Goal: Check status: Check status

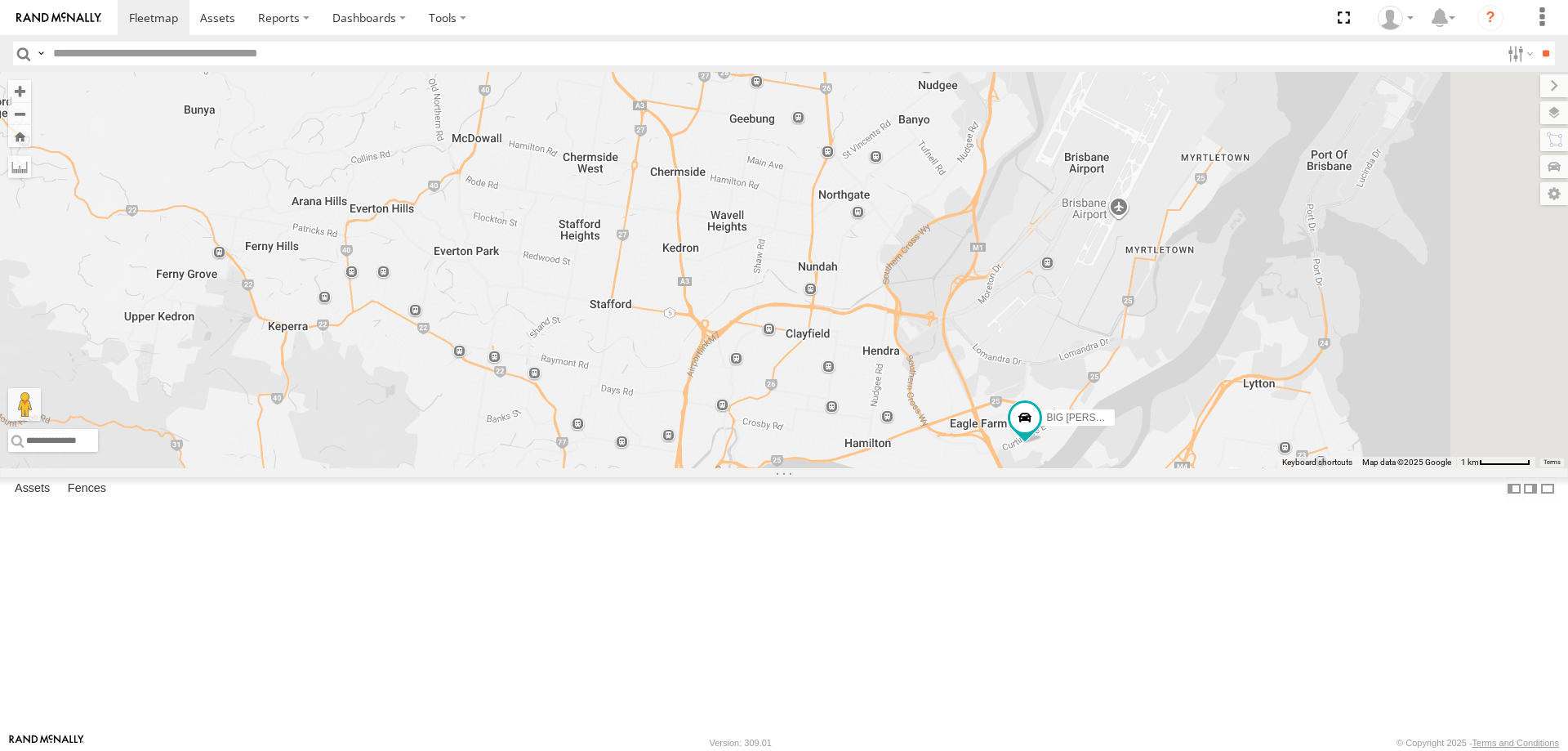
drag, startPoint x: 793, startPoint y: 296, endPoint x: 734, endPoint y: 186, distance: 124.8
click at [734, 186] on div "BIG [PERSON_NAME] (BIG Truck) 2" at bounding box center [784, 270] width 1568 height 397
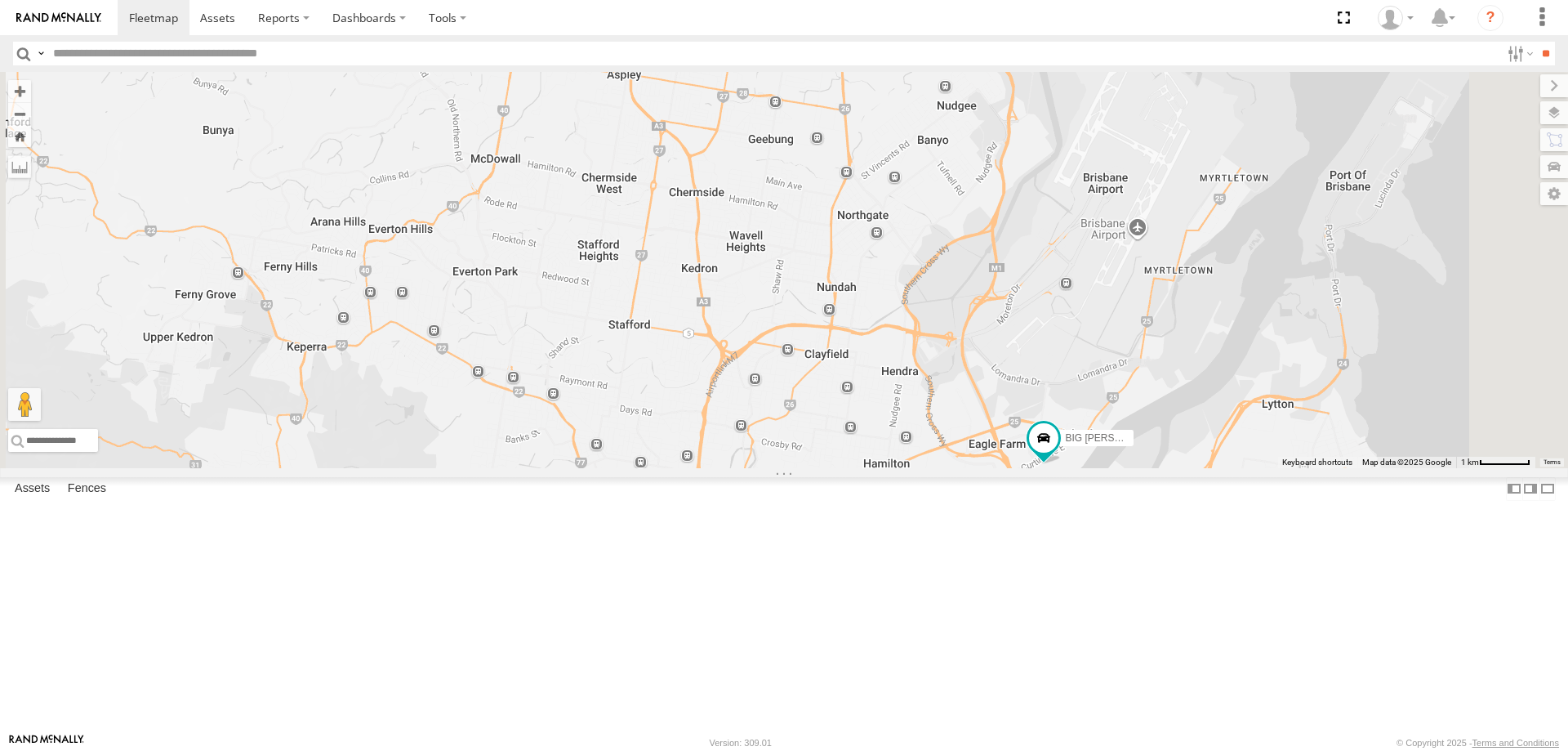
drag, startPoint x: 1126, startPoint y: 493, endPoint x: 1135, endPoint y: 518, distance: 26.6
click at [1135, 468] on div "BIG [PERSON_NAME] (BIG Truck)" at bounding box center [784, 270] width 1568 height 397
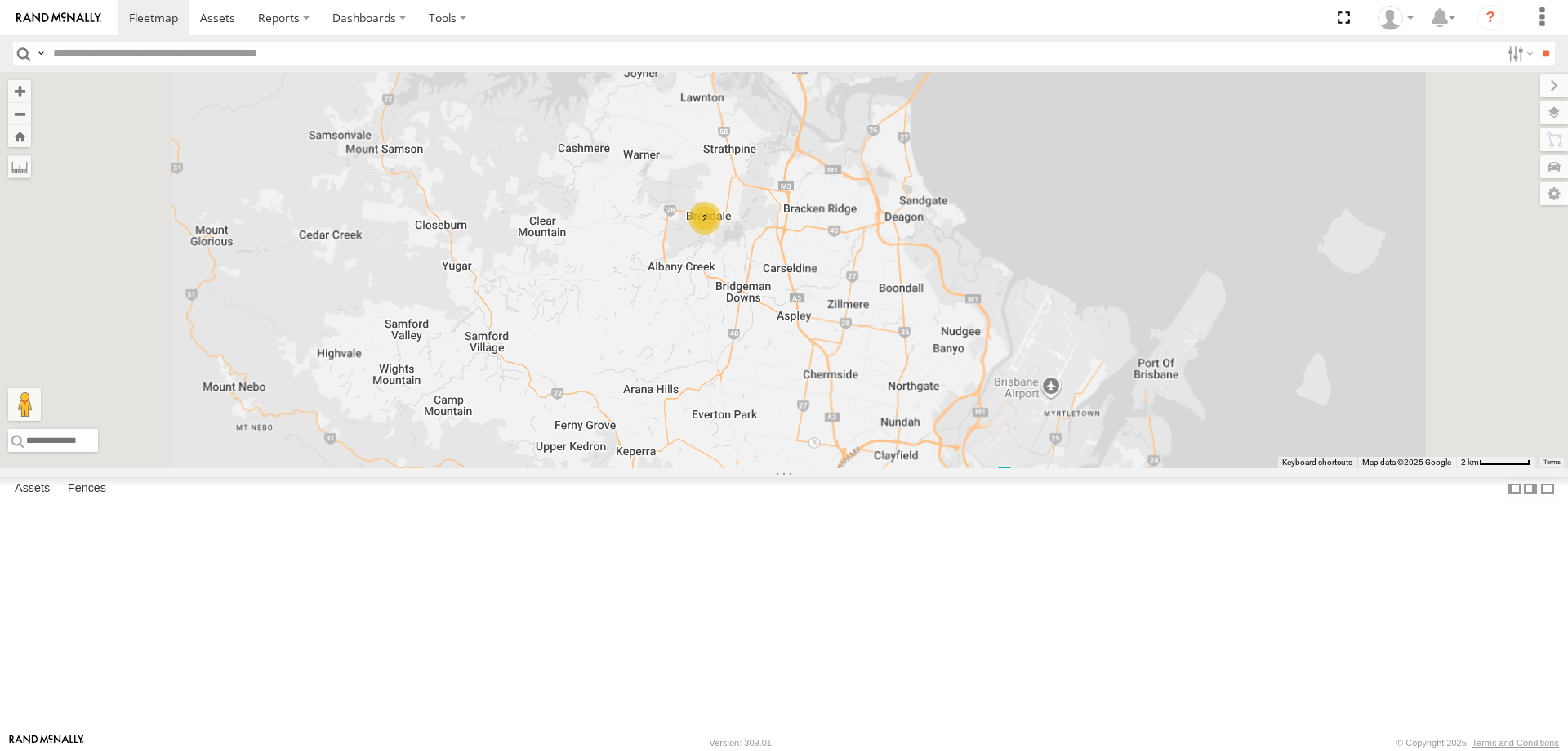
drag, startPoint x: 1038, startPoint y: 398, endPoint x: 1052, endPoint y: 495, distance: 98.0
click at [1052, 468] on div "BIG [PERSON_NAME] (BIG Truck) 2" at bounding box center [784, 270] width 1568 height 397
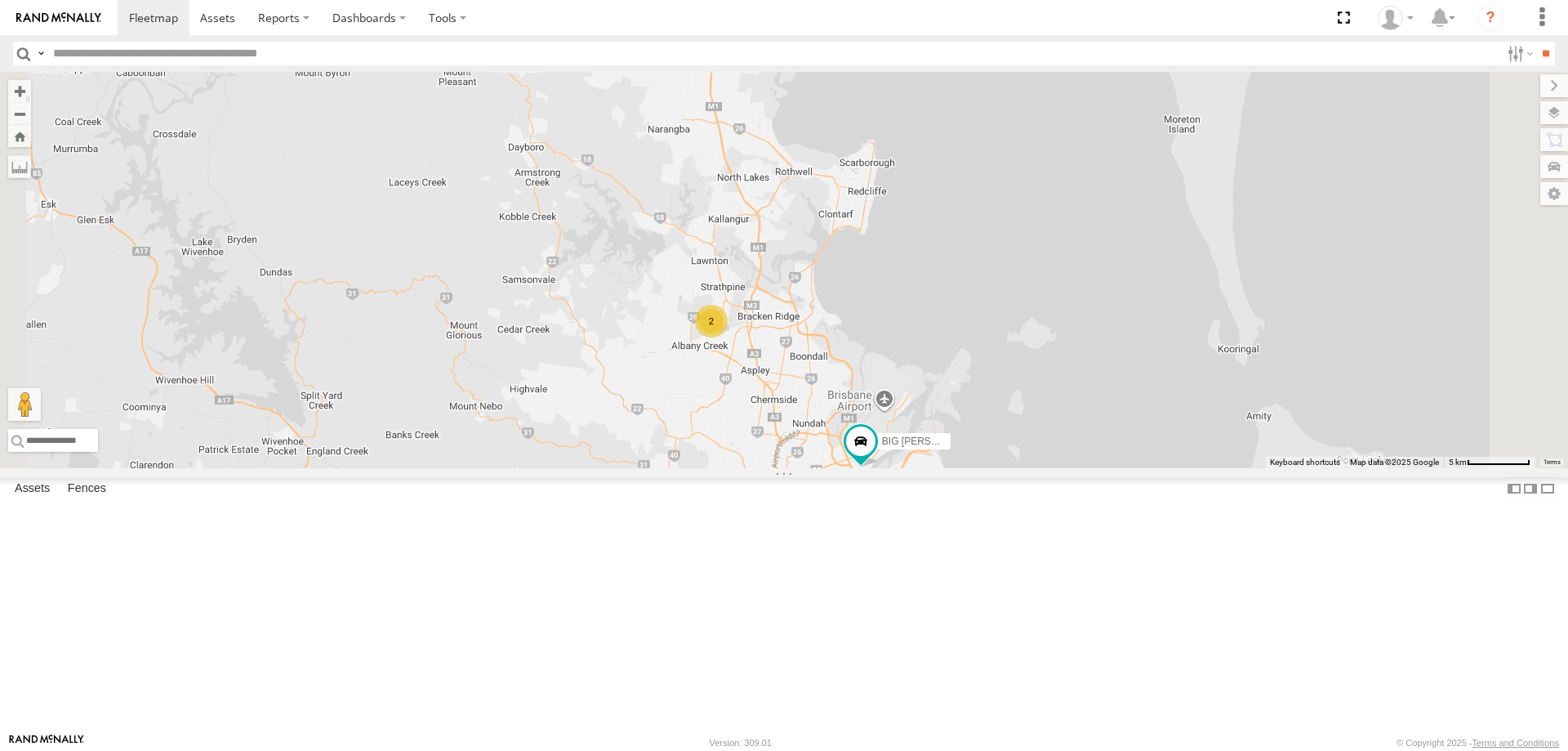
drag, startPoint x: 1053, startPoint y: 484, endPoint x: 983, endPoint y: 517, distance: 77.4
click at [983, 468] on div "BIG [PERSON_NAME] (BIG Truck) 2" at bounding box center [784, 270] width 1568 height 397
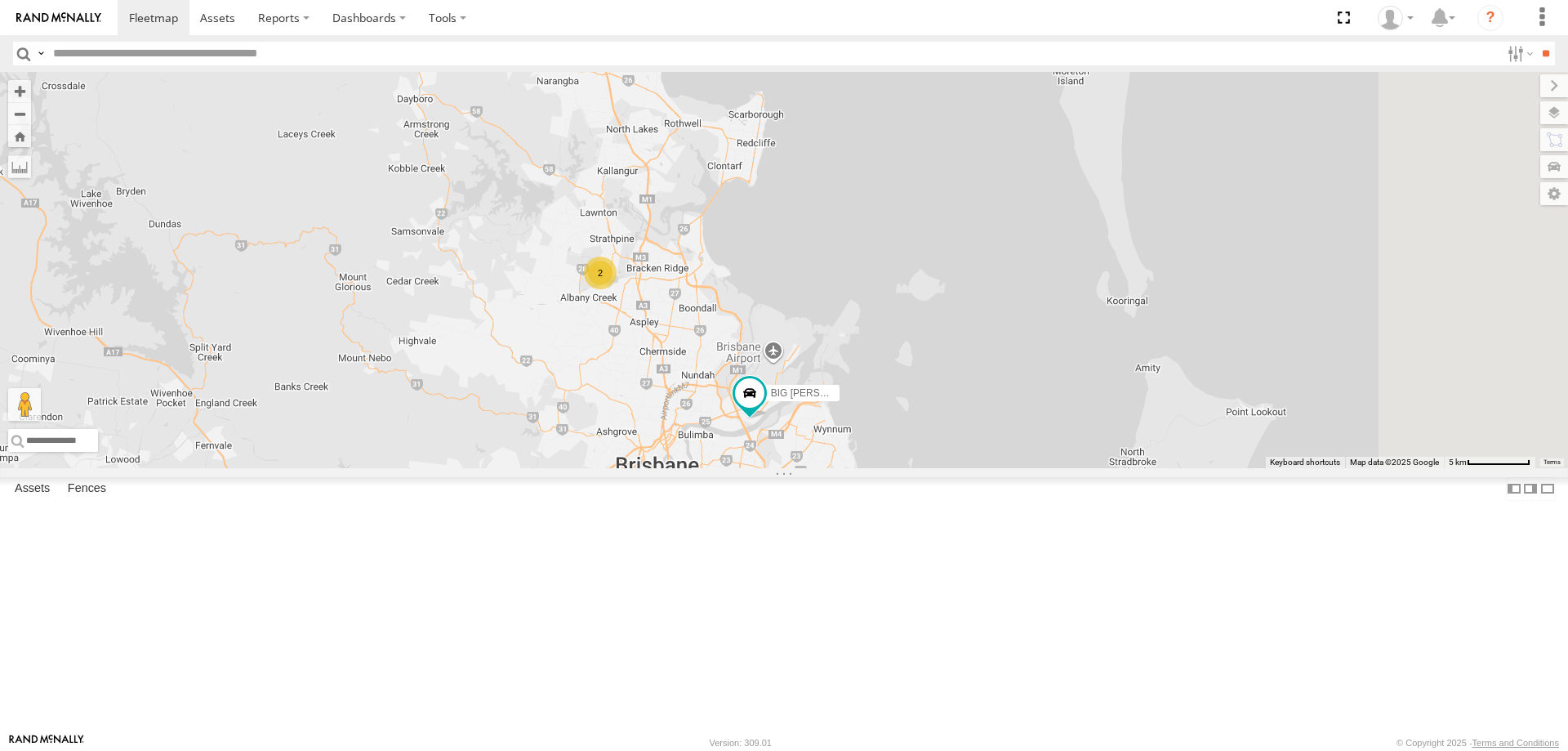
drag, startPoint x: 1000, startPoint y: 604, endPoint x: 888, endPoint y: 540, distance: 129.0
click at [888, 468] on div "BIG [PERSON_NAME] (BIG Truck) 2" at bounding box center [784, 270] width 1568 height 397
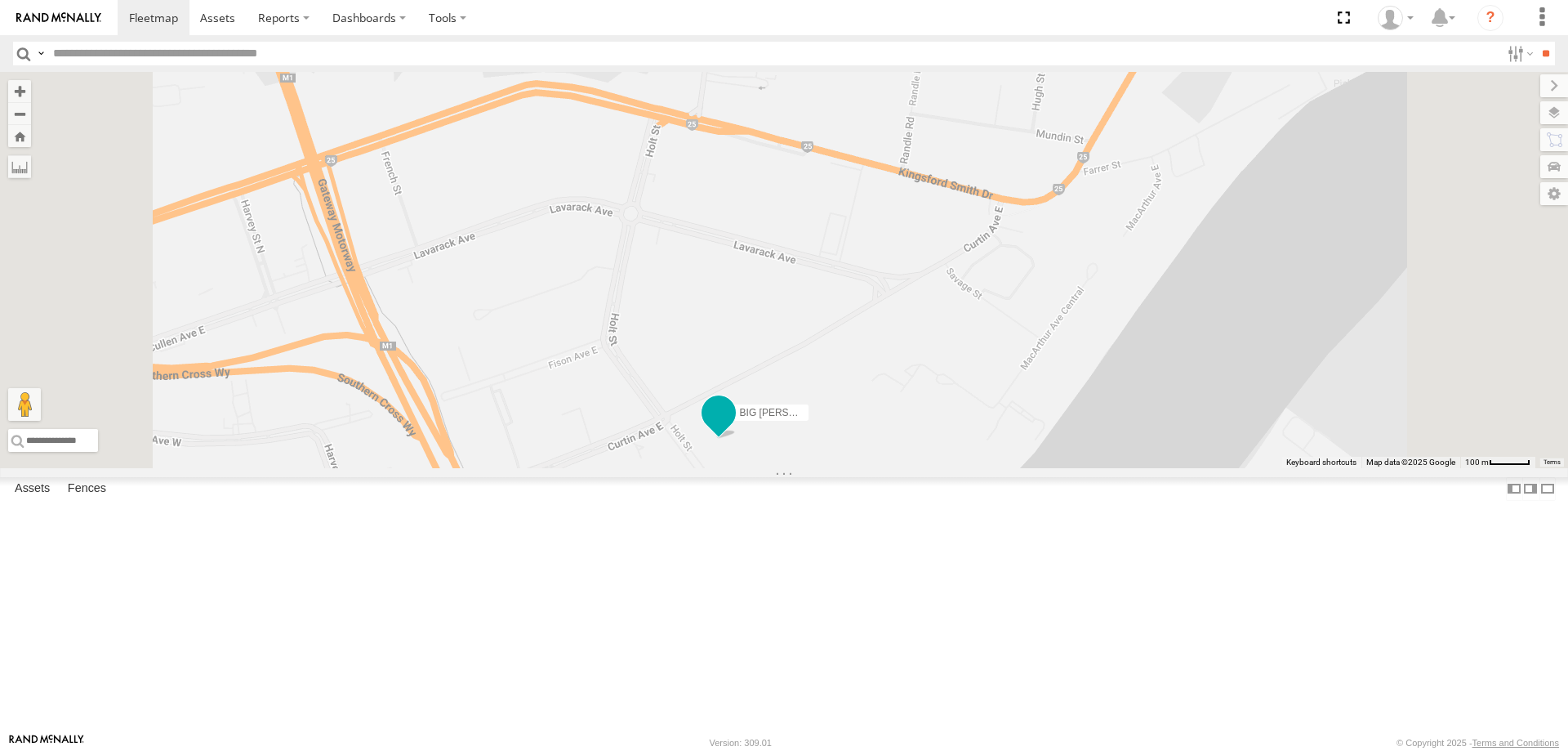
click at [733, 427] on span at bounding box center [719, 413] width 30 height 30
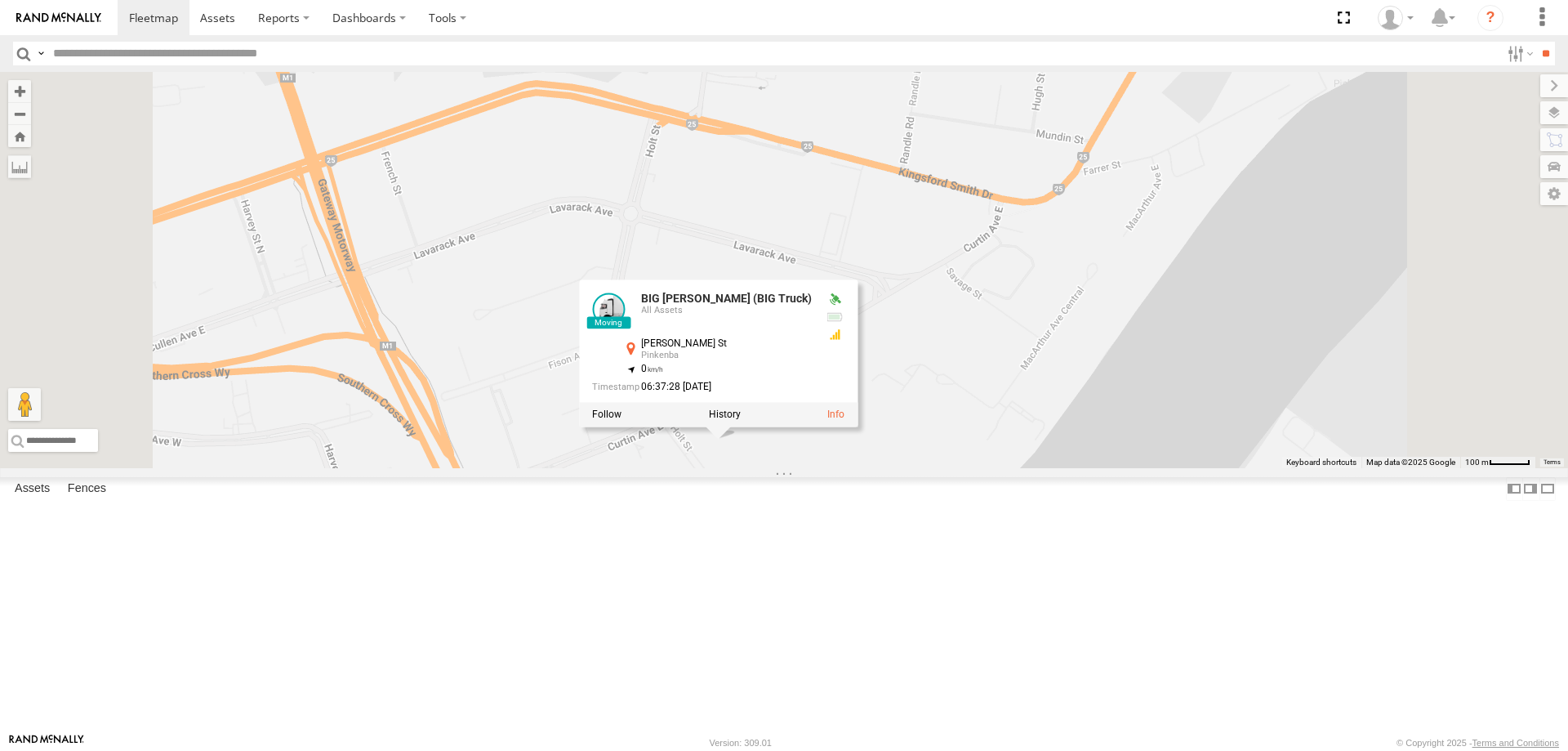
click at [1030, 468] on div "BIG BERTHA (BIG Truck) BIG BERTHA (BIG Truck) All Assets Holt St Pinkenba -27.4…" at bounding box center [784, 270] width 1568 height 397
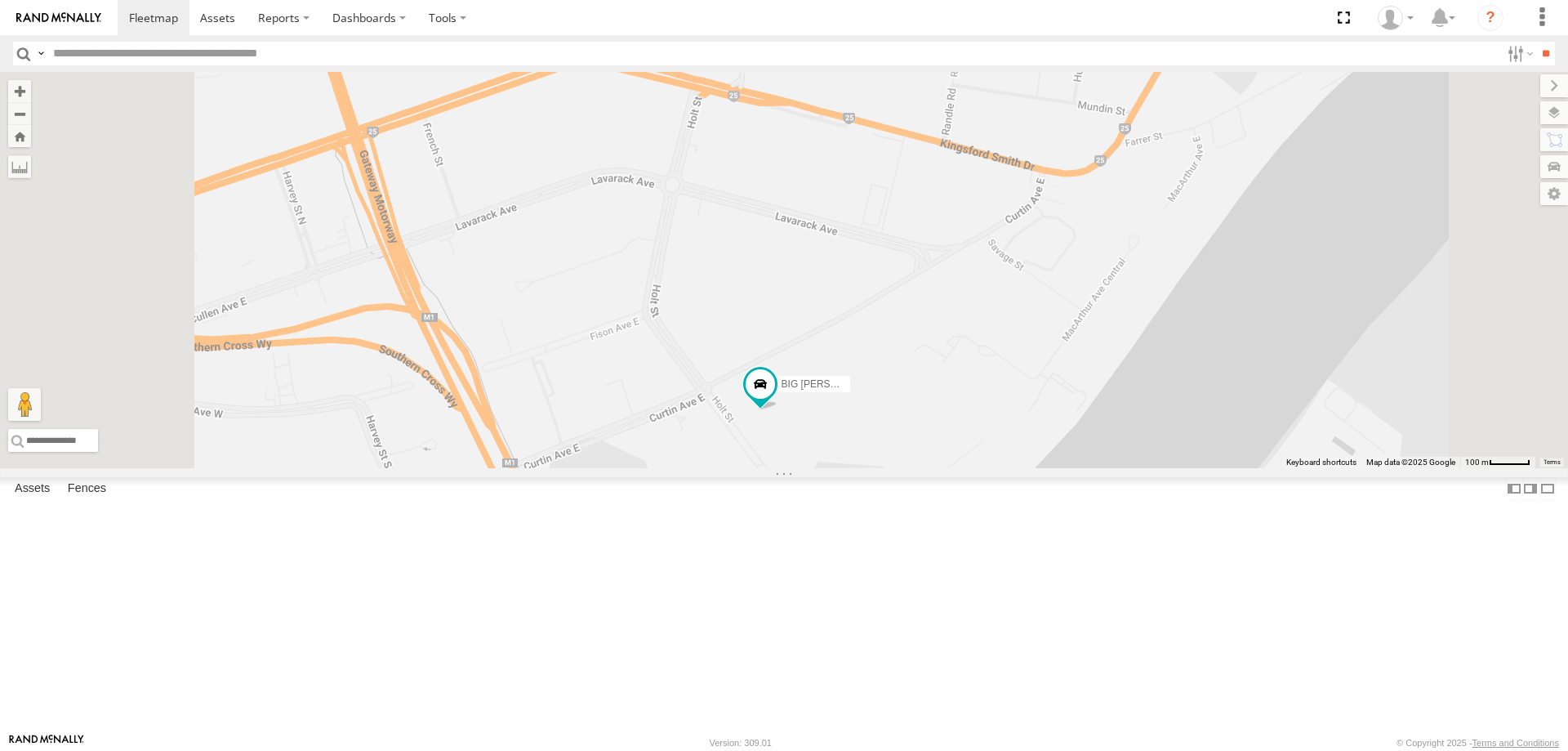
drag, startPoint x: 770, startPoint y: 532, endPoint x: 815, endPoint y: 502, distance: 54.1
click at [815, 468] on div "BIG [PERSON_NAME] (BIG Truck)" at bounding box center [784, 270] width 1568 height 397
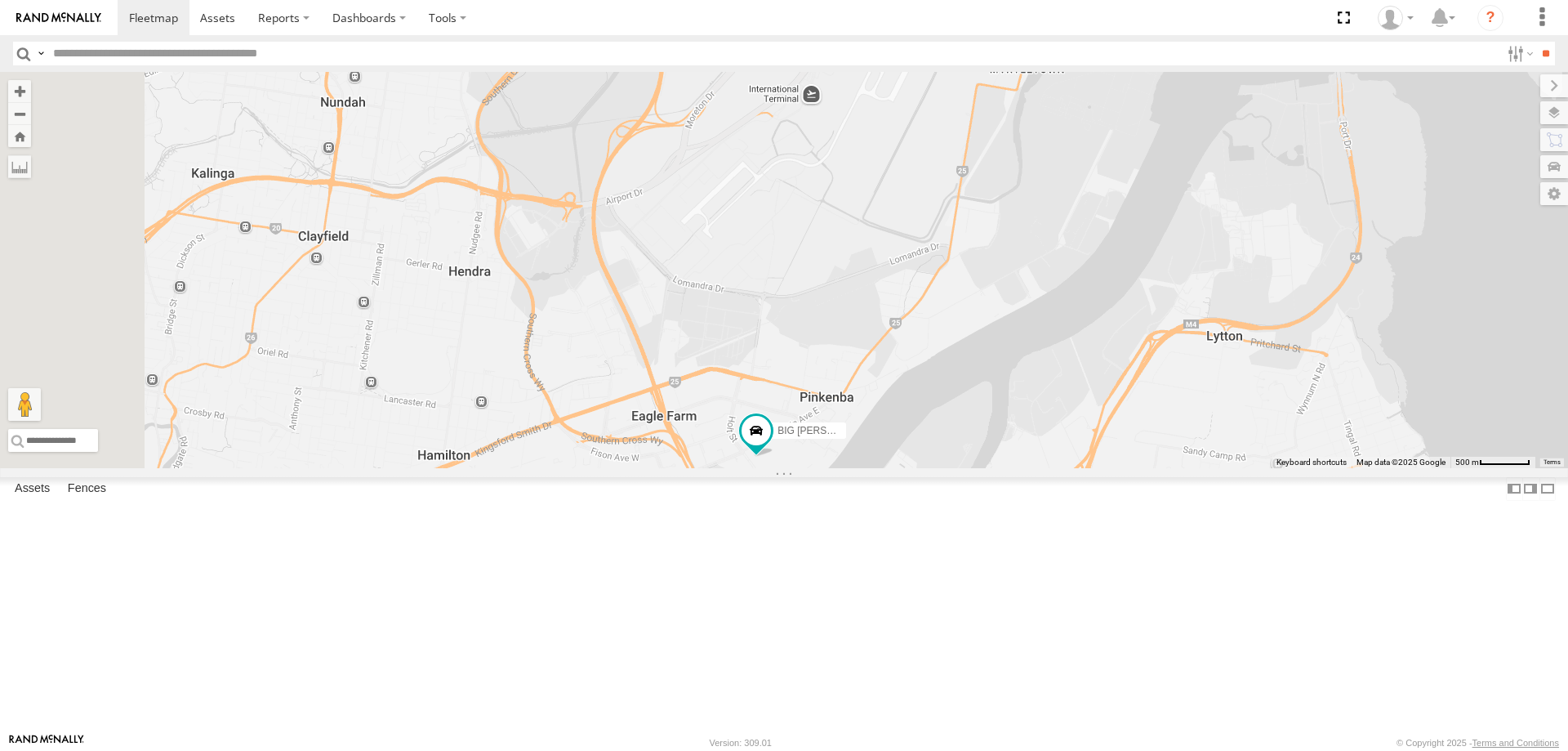
drag, startPoint x: 754, startPoint y: 439, endPoint x: 866, endPoint y: 516, distance: 135.9
click at [866, 468] on div "BIG [PERSON_NAME] (BIG Truck)" at bounding box center [784, 270] width 1568 height 397
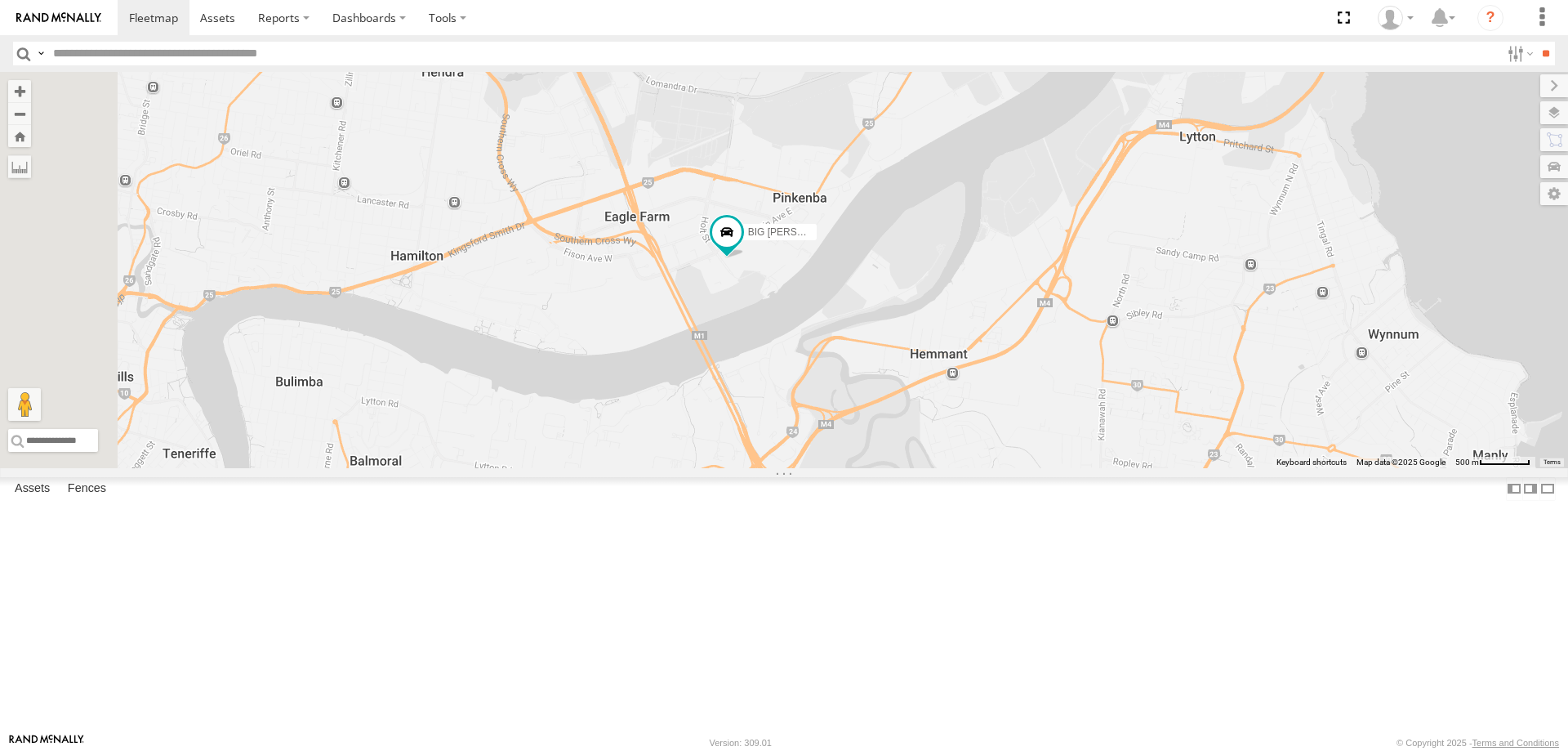
drag, startPoint x: 1011, startPoint y: 542, endPoint x: 958, endPoint y: 321, distance: 227.3
click at [958, 321] on div "BIG [PERSON_NAME] (BIG Truck)" at bounding box center [784, 270] width 1568 height 397
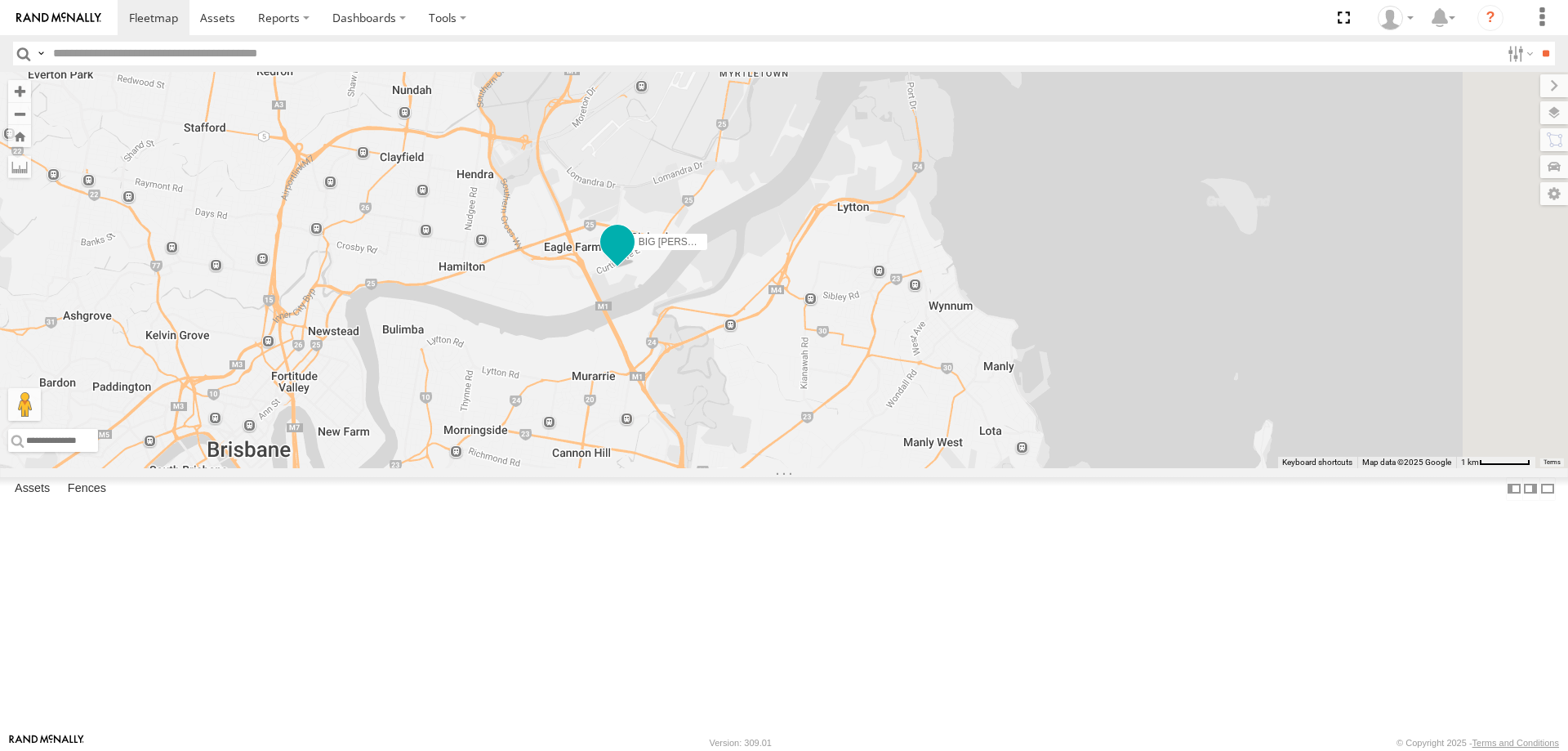
click at [632, 256] on span at bounding box center [618, 241] width 30 height 30
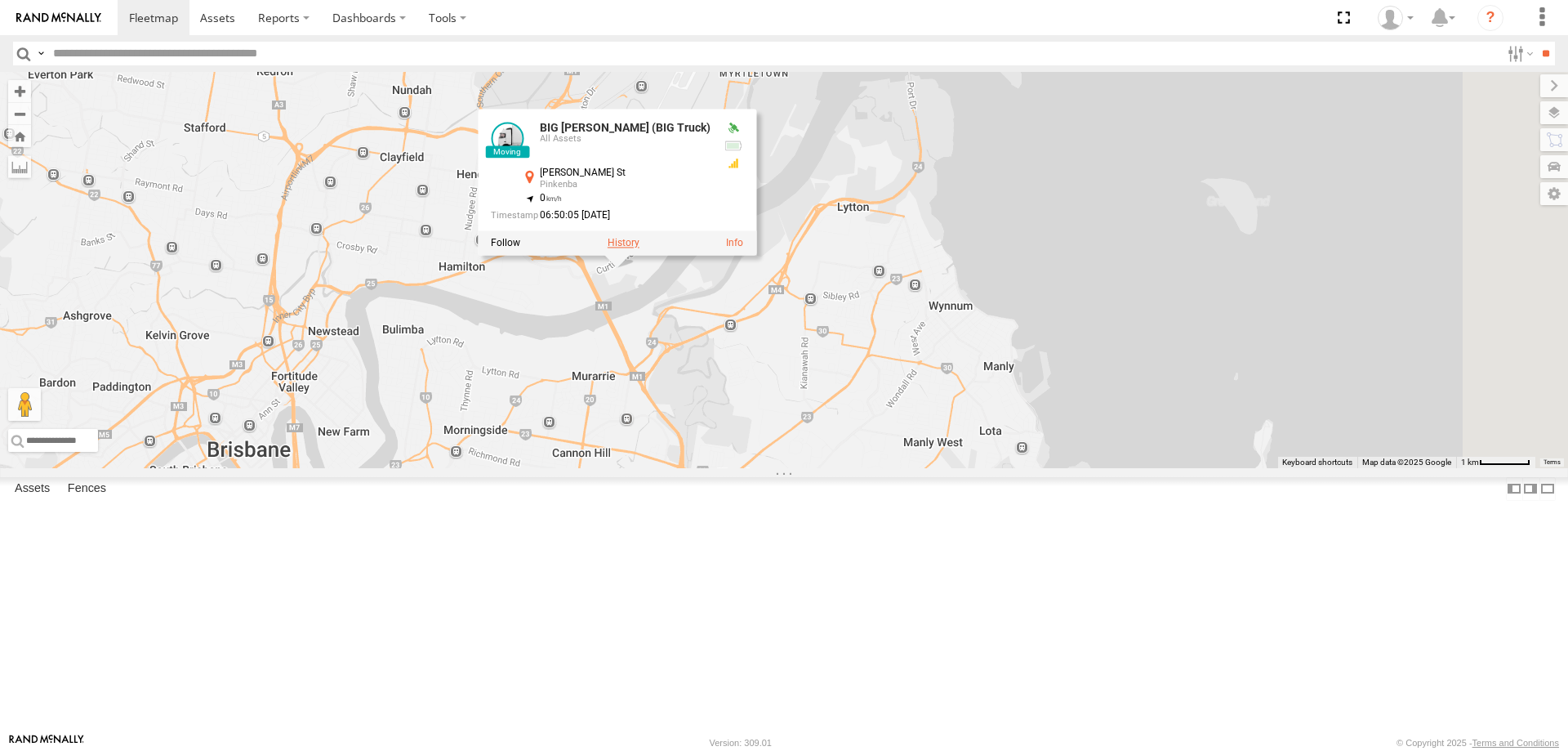
click at [640, 249] on label at bounding box center [623, 243] width 32 height 12
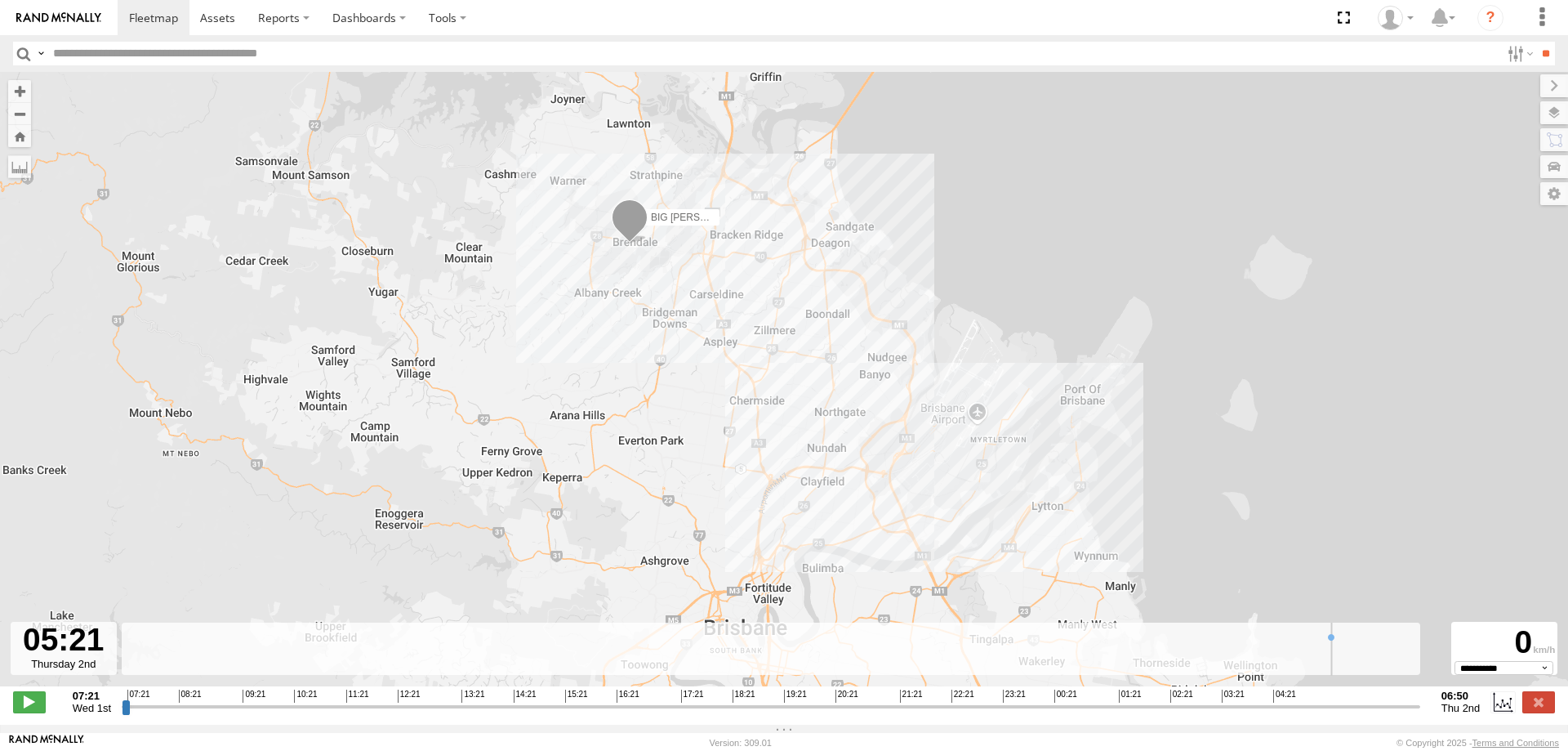
drag, startPoint x: 130, startPoint y: 713, endPoint x: 1334, endPoint y: 725, distance: 1204.1
click at [1334, 715] on input "range" at bounding box center [770, 706] width 1299 height 16
drag, startPoint x: 1337, startPoint y: 714, endPoint x: 1364, endPoint y: 714, distance: 27.0
click at [1364, 714] on input "range" at bounding box center [770, 706] width 1299 height 16
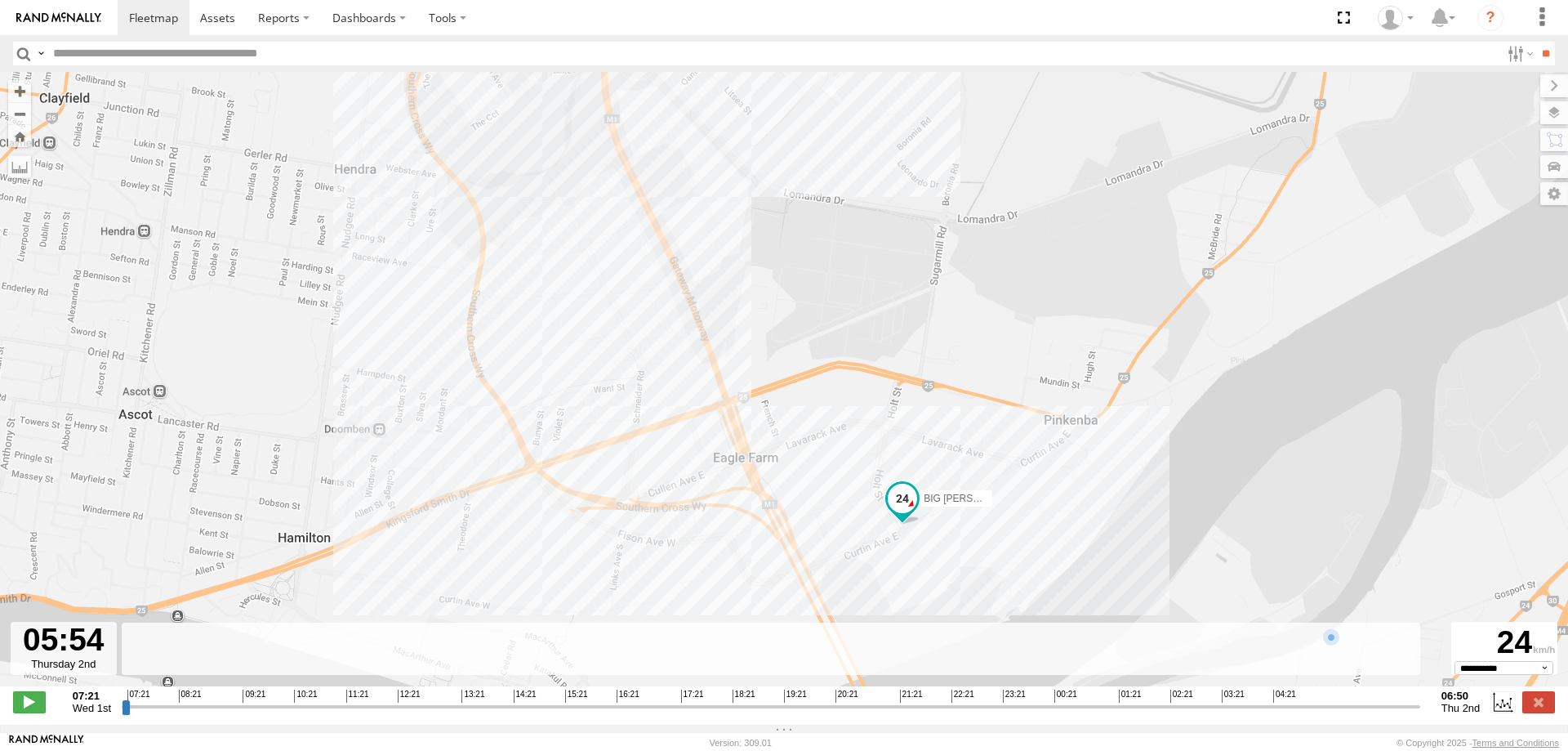
drag, startPoint x: 986, startPoint y: 578, endPoint x: 971, endPoint y: 544, distance: 37.2
click at [971, 544] on div "BIG [PERSON_NAME] (BIG Truck)" at bounding box center [784, 387] width 1568 height 632
drag, startPoint x: 1364, startPoint y: 715, endPoint x: 1428, endPoint y: 716, distance: 64.0
type input "**********"
click at [1420, 715] on input "range" at bounding box center [770, 706] width 1299 height 16
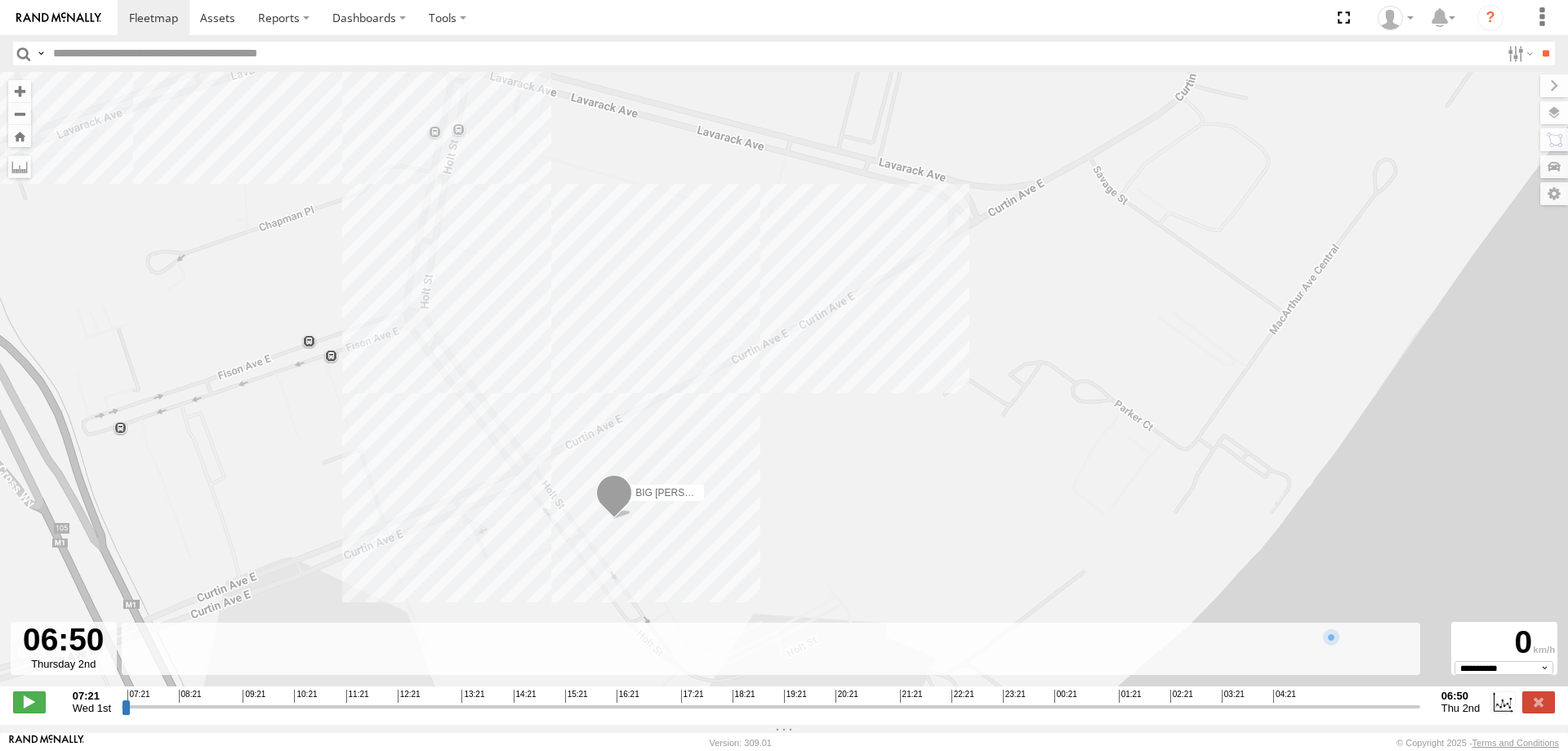
drag, startPoint x: 1031, startPoint y: 510, endPoint x: 1058, endPoint y: 478, distance: 41.9
click at [1093, 483] on div "BIG [PERSON_NAME] (BIG Truck)" at bounding box center [784, 387] width 1568 height 632
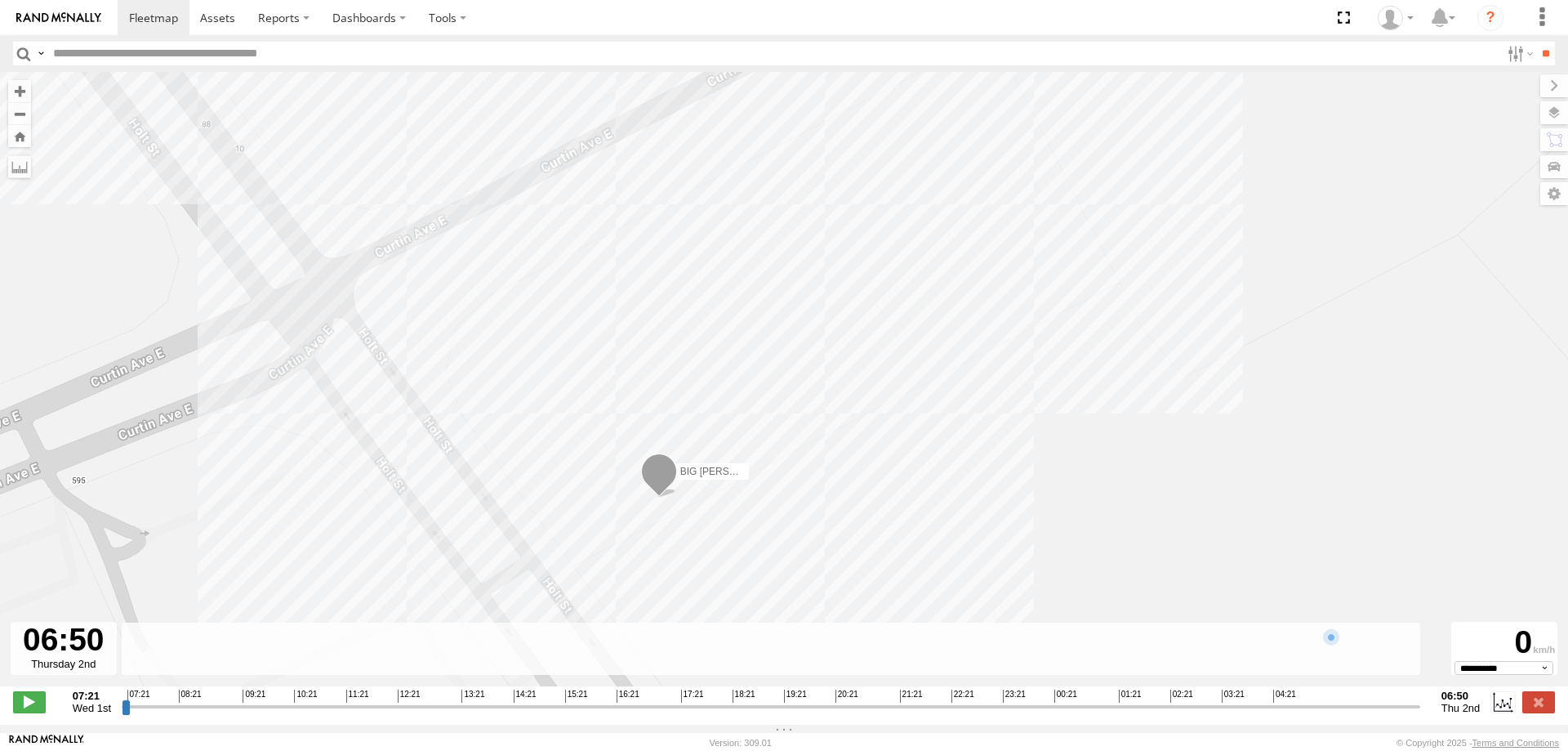
drag, startPoint x: 652, startPoint y: 519, endPoint x: 732, endPoint y: 524, distance: 80.2
click at [732, 524] on div "BIG [PERSON_NAME] (BIG Truck)" at bounding box center [784, 387] width 1568 height 632
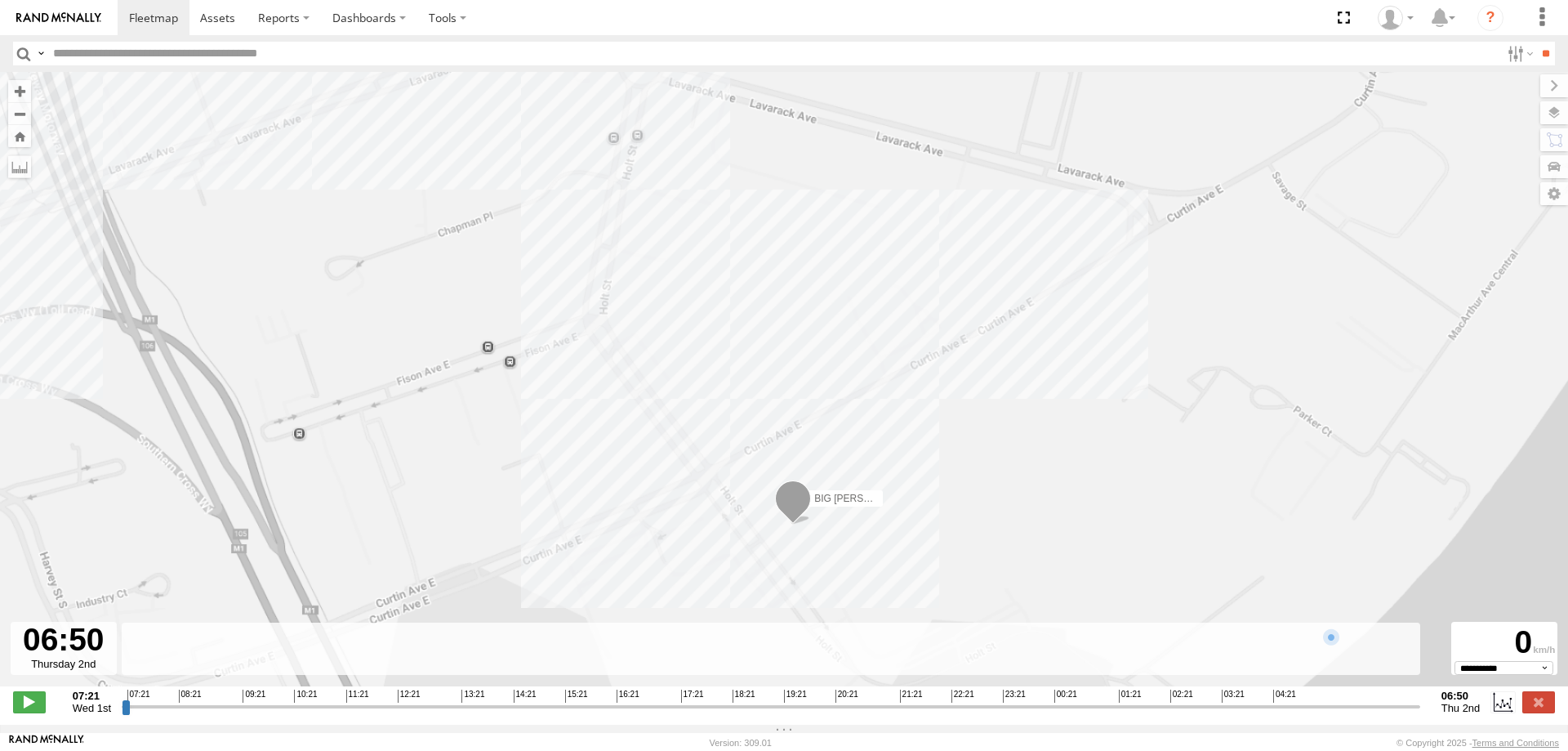
click at [939, 532] on div "BIG [PERSON_NAME] (BIG Truck)" at bounding box center [784, 387] width 1568 height 632
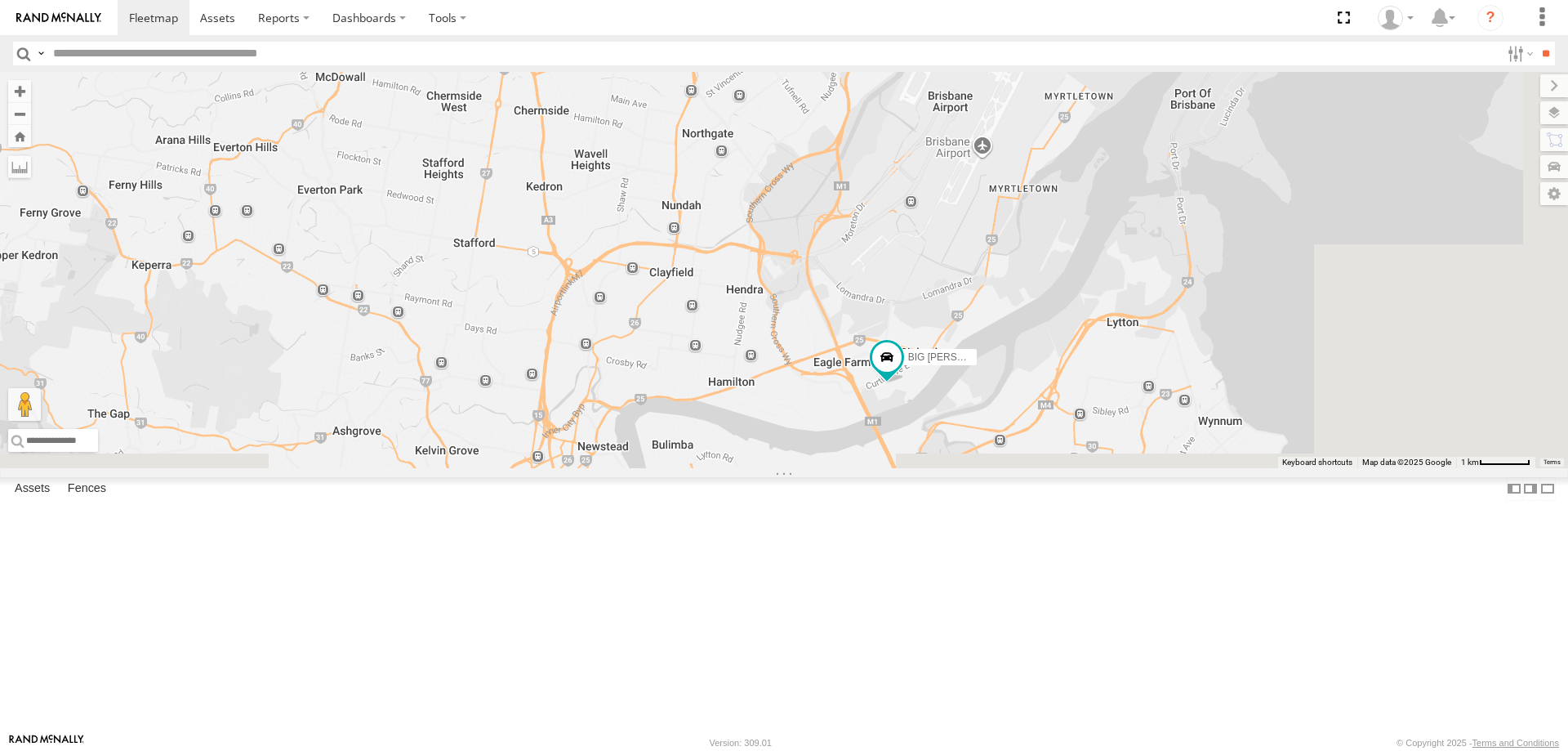
drag, startPoint x: 927, startPoint y: 413, endPoint x: 718, endPoint y: 223, distance: 282.5
click at [718, 223] on div "BIG [PERSON_NAME] (BIG Truck) 2" at bounding box center [784, 270] width 1568 height 397
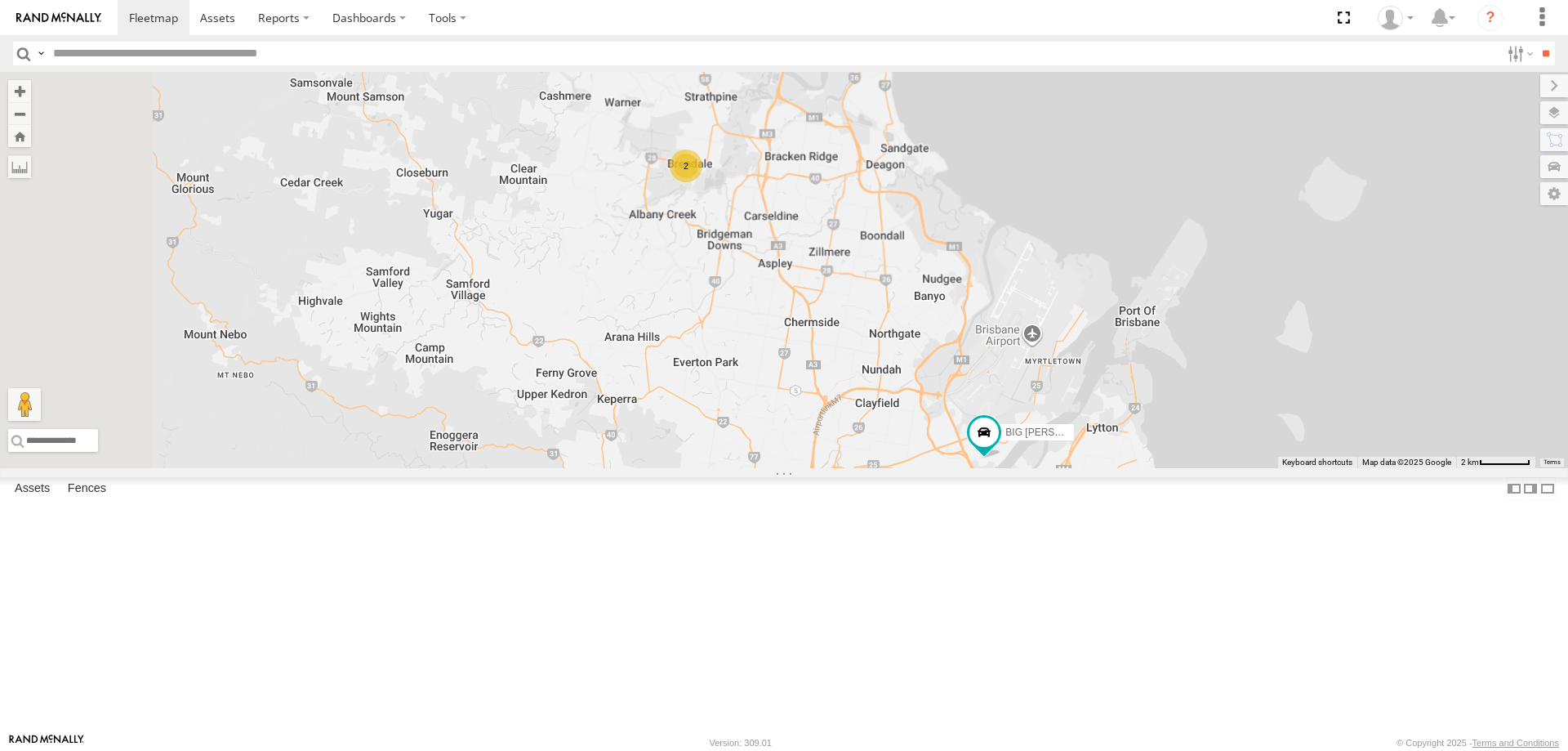
drag, startPoint x: 609, startPoint y: 547, endPoint x: 1007, endPoint y: 536, distance: 398.2
click at [1007, 468] on div "BIG [PERSON_NAME] (BIG Truck) 2" at bounding box center [784, 270] width 1568 height 397
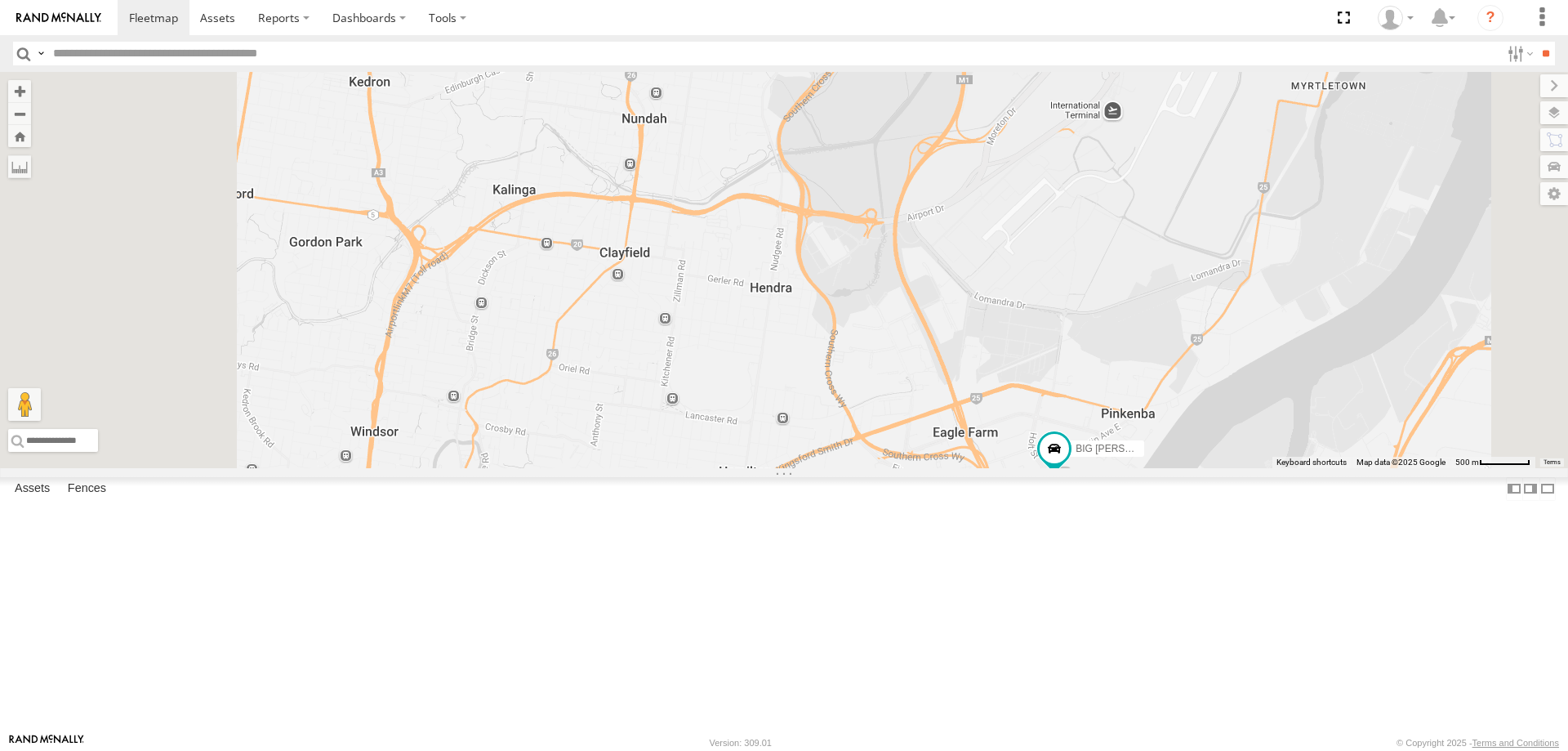
drag, startPoint x: 942, startPoint y: 477, endPoint x: 1073, endPoint y: 511, distance: 135.3
click at [1073, 468] on div "BIG [PERSON_NAME] (BIG Truck)" at bounding box center [784, 270] width 1568 height 397
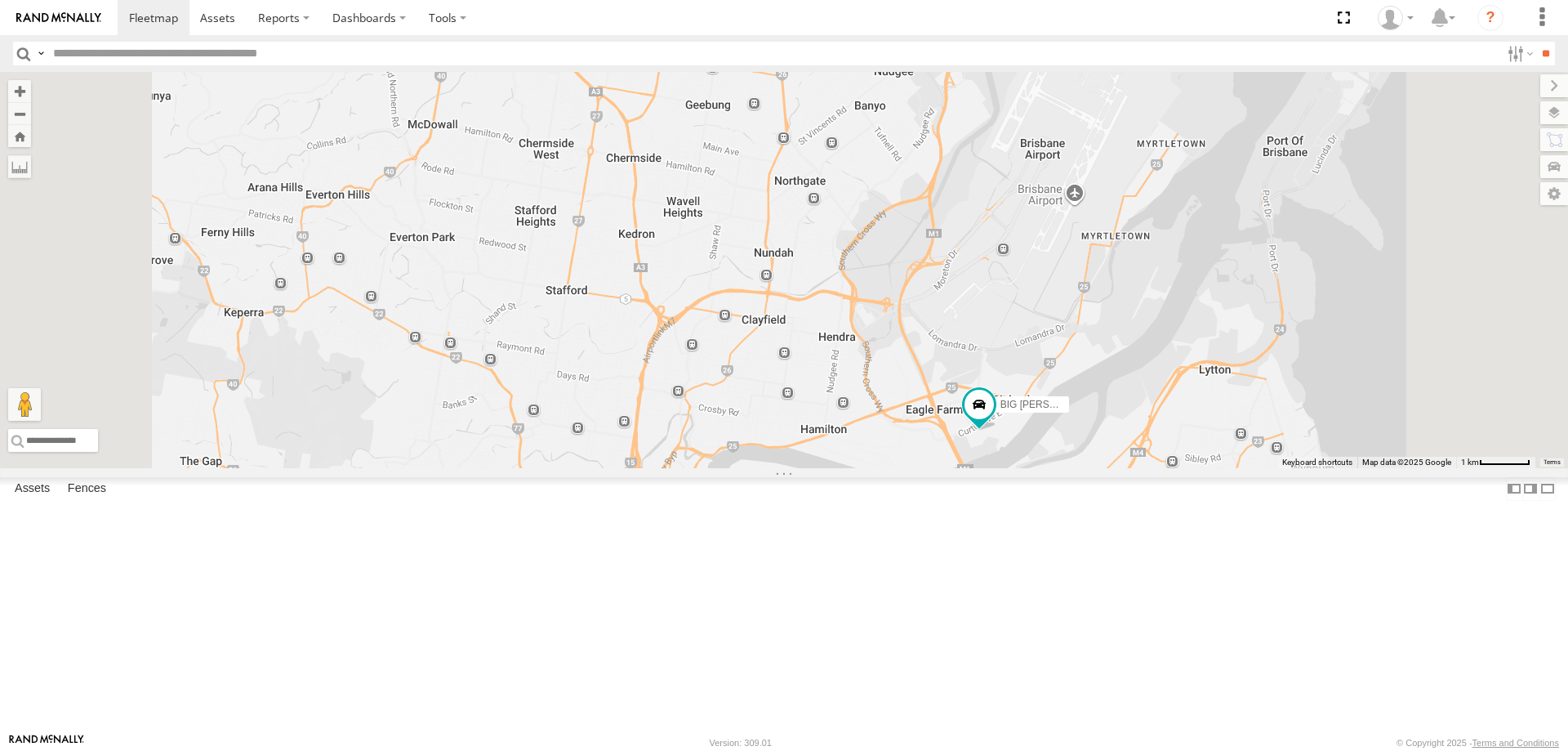
drag, startPoint x: 1025, startPoint y: 479, endPoint x: 1063, endPoint y: 492, distance: 40.2
click at [1063, 468] on div "BIG [PERSON_NAME] (BIG Truck)" at bounding box center [784, 270] width 1568 height 397
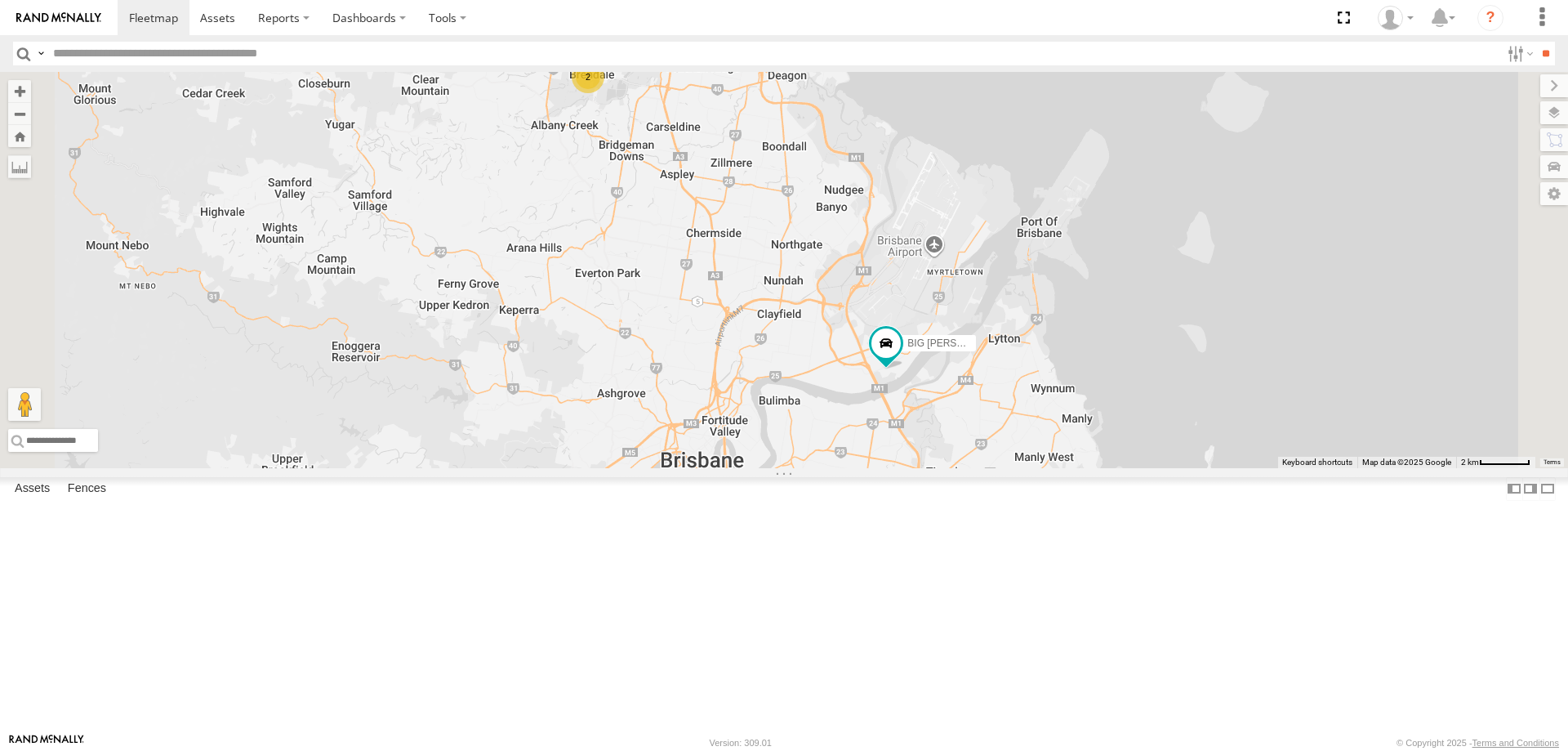
drag, startPoint x: 964, startPoint y: 369, endPoint x: 918, endPoint y: 335, distance: 57.2
click at [918, 335] on div "BIG [PERSON_NAME] (BIG Truck) 2" at bounding box center [784, 270] width 1568 height 397
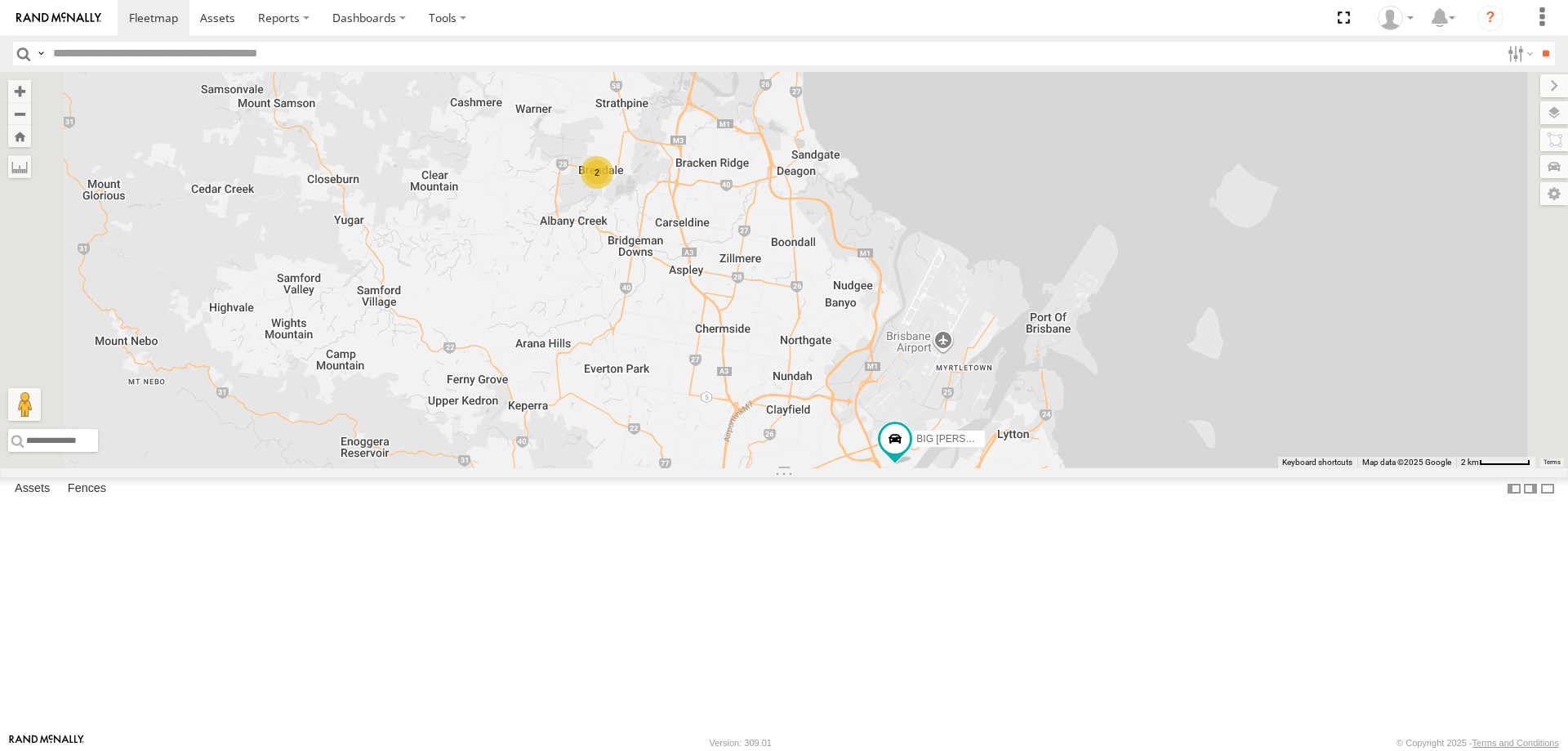
drag, startPoint x: 918, startPoint y: 335, endPoint x: 931, endPoint y: 452, distance: 117.7
click at [931, 452] on div "BIG [PERSON_NAME] (BIG Truck) 2" at bounding box center [784, 270] width 1568 height 397
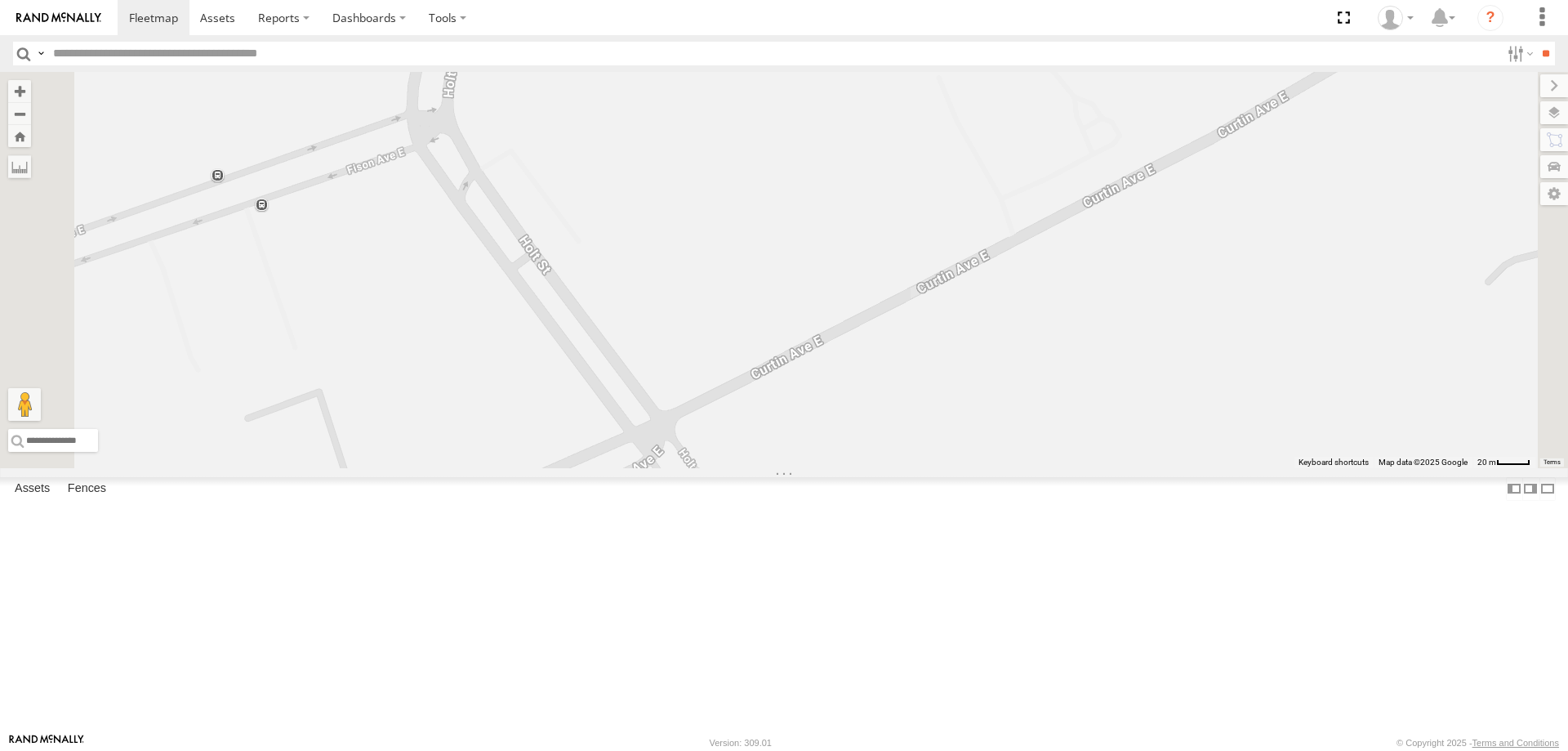
click at [838, 526] on span at bounding box center [823, 511] width 30 height 30
click at [846, 519] on label at bounding box center [829, 513] width 32 height 12
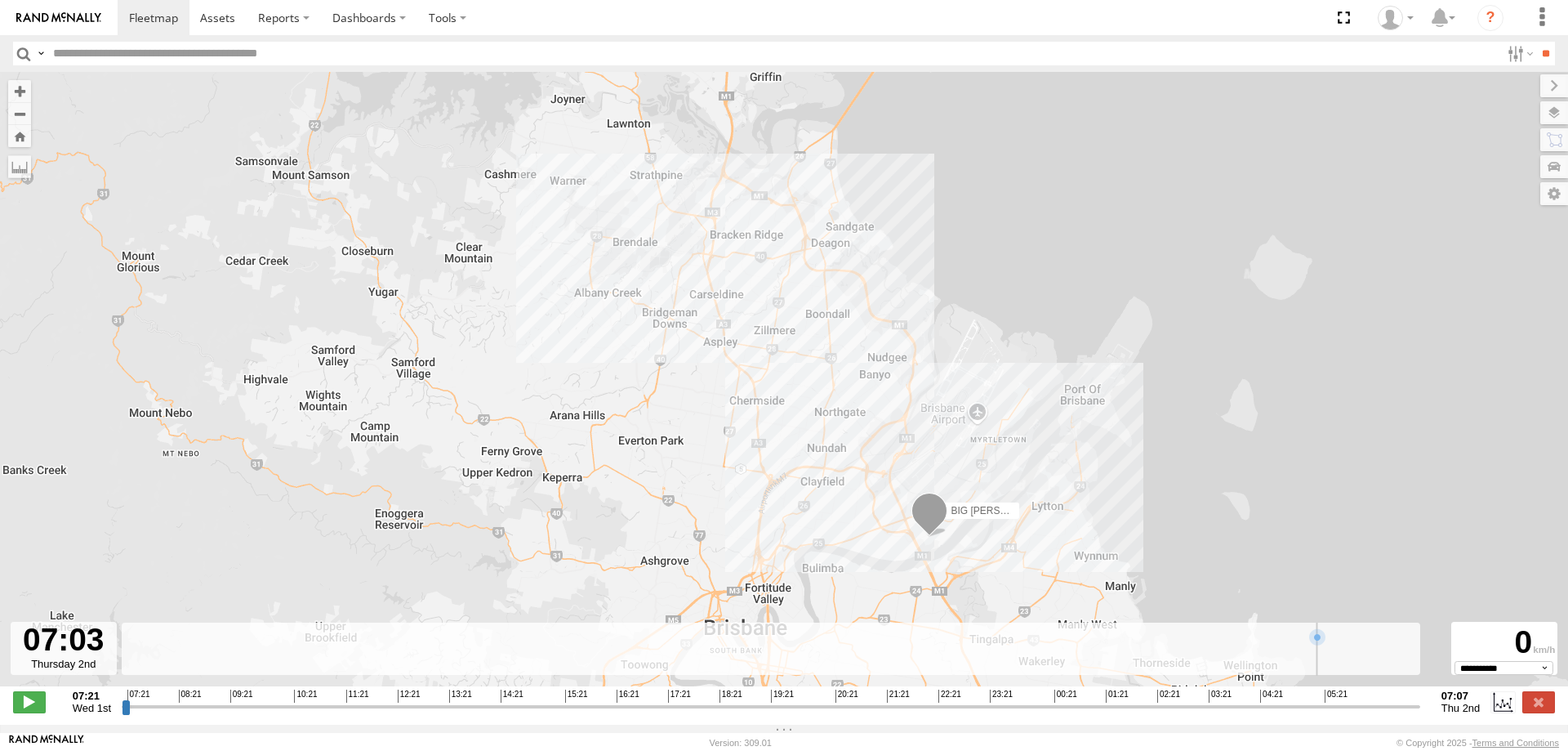
click at [1411, 715] on input "range" at bounding box center [770, 706] width 1299 height 16
drag, startPoint x: 1419, startPoint y: 719, endPoint x: 1355, endPoint y: 709, distance: 64.8
type input "**********"
click at [1355, 709] on input "range" at bounding box center [770, 706] width 1299 height 16
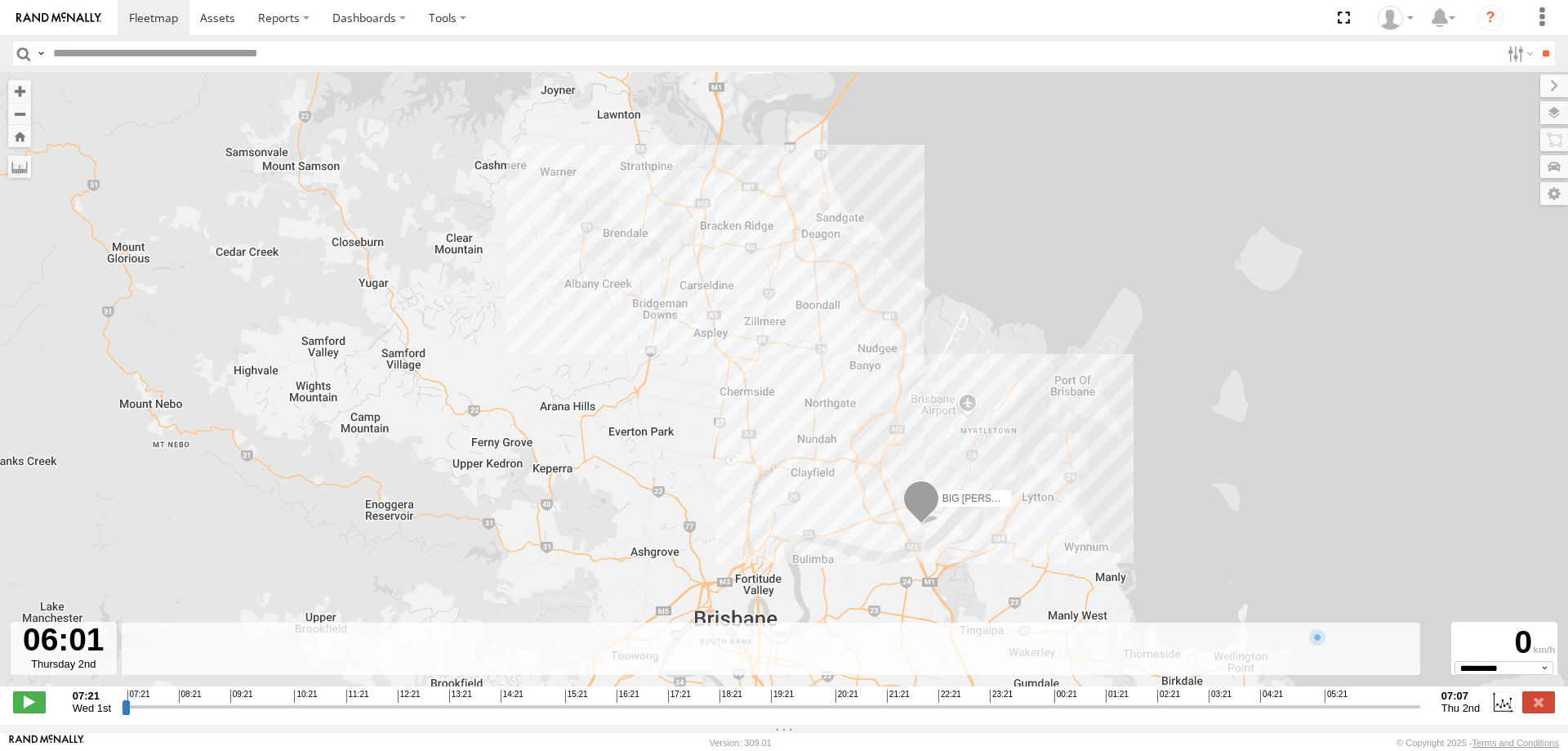
click at [893, 367] on div "BIG [PERSON_NAME] (BIG Truck)" at bounding box center [784, 387] width 1568 height 632
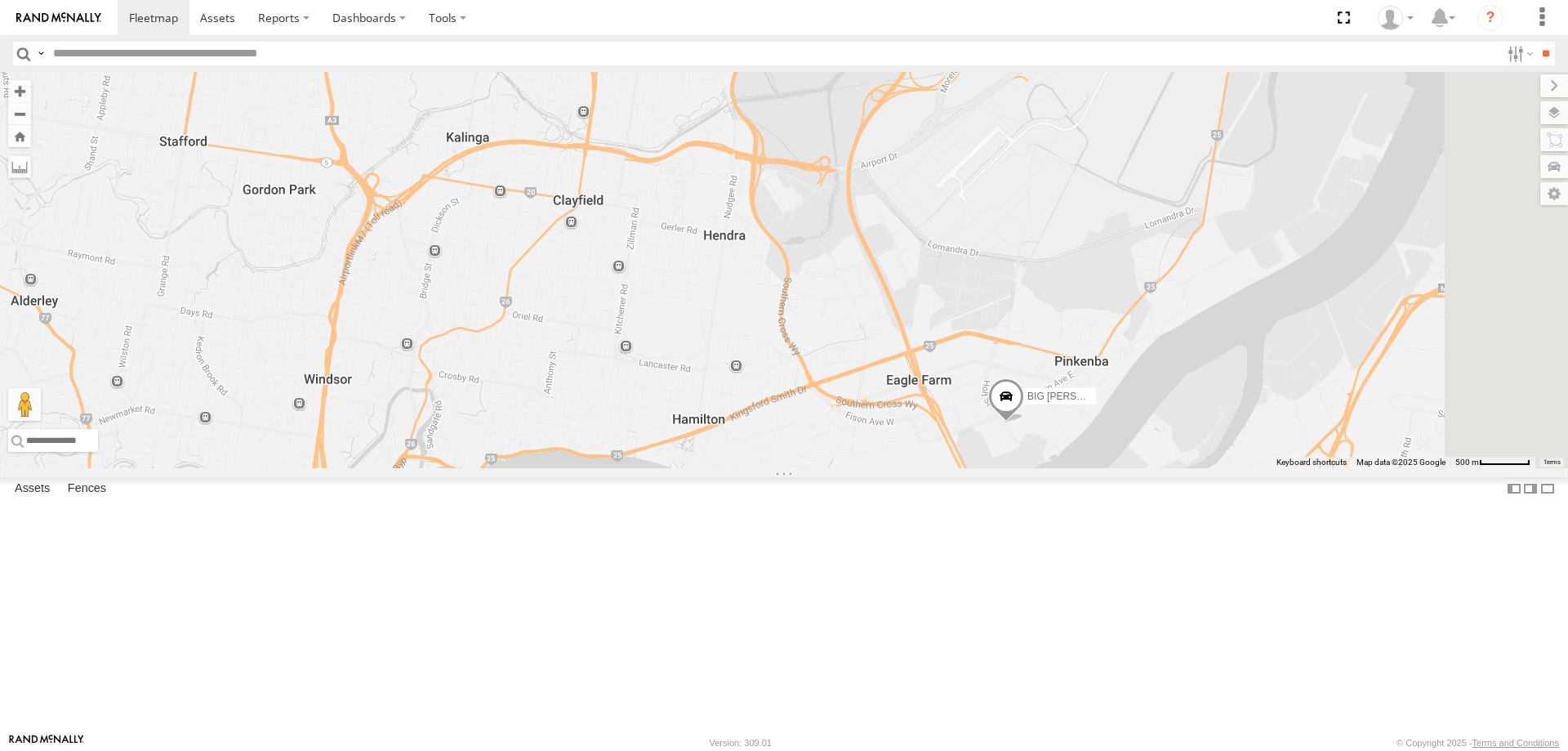
drag, startPoint x: 1368, startPoint y: 641, endPoint x: 1269, endPoint y: 459, distance: 207.2
click at [1269, 459] on div "BIG [PERSON_NAME] (BIG Truck)" at bounding box center [784, 270] width 1568 height 397
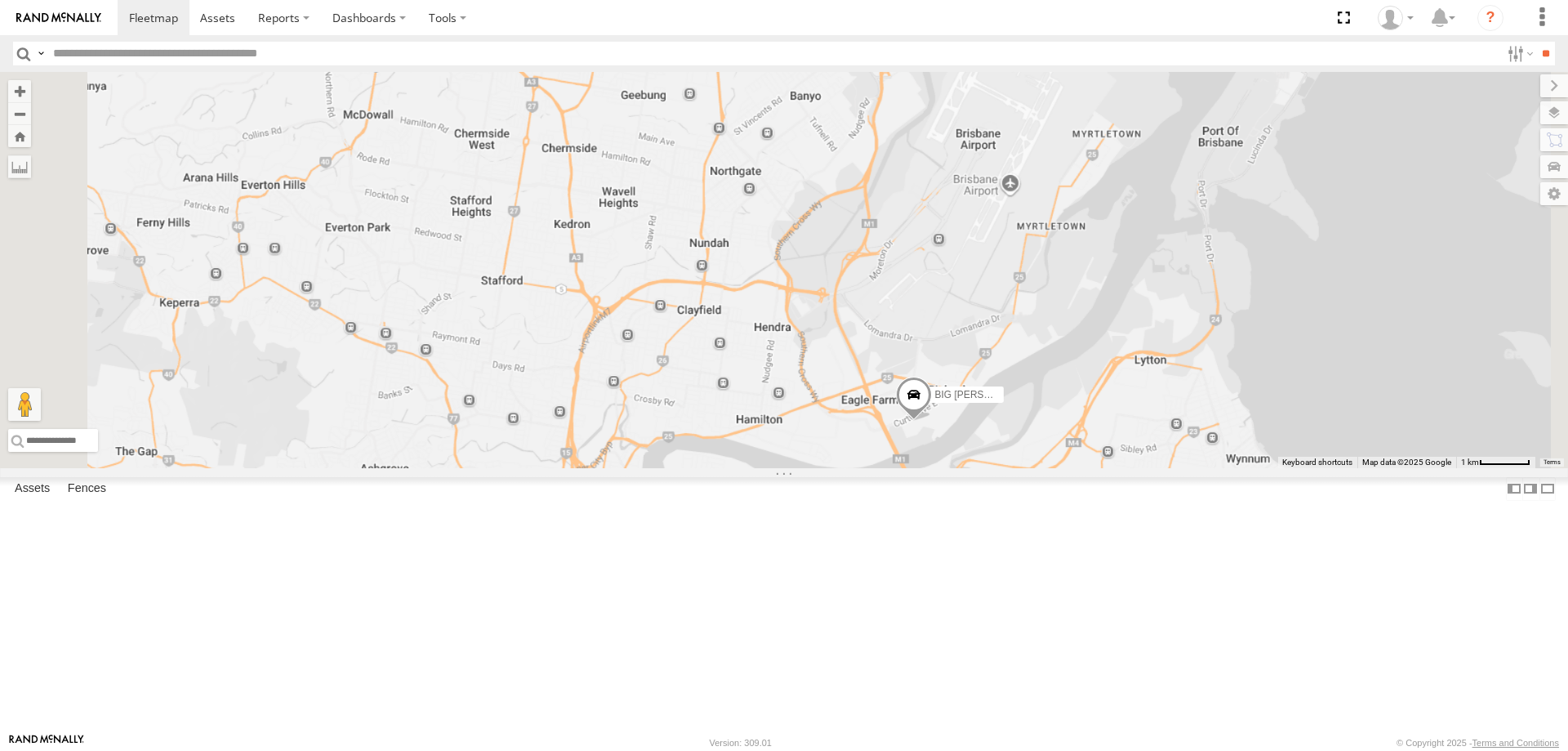
drag, startPoint x: 757, startPoint y: 367, endPoint x: 876, endPoint y: 471, distance: 158.0
click at [876, 468] on div "BIG [PERSON_NAME] (BIG Truck)" at bounding box center [784, 270] width 1568 height 397
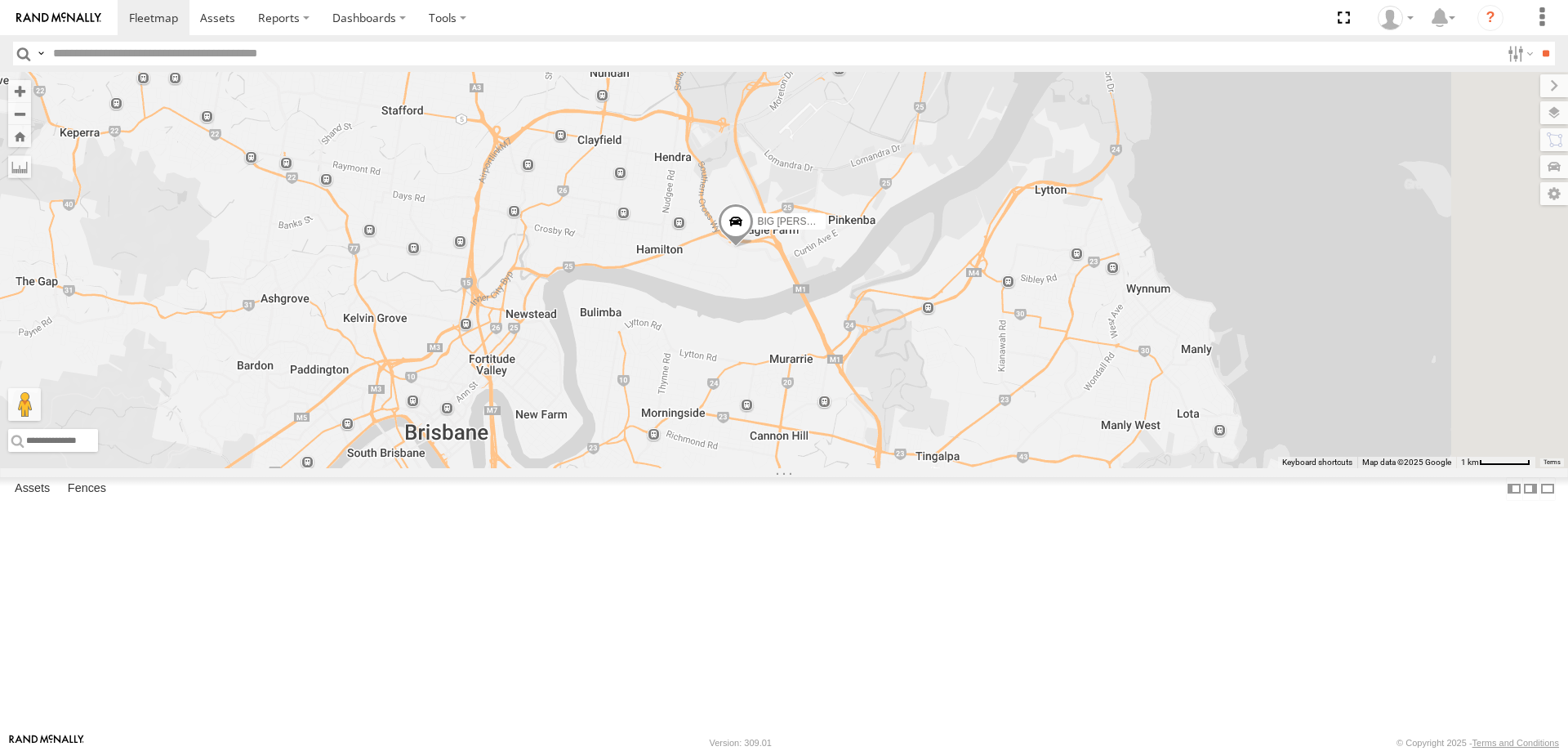
drag, startPoint x: 1085, startPoint y: 525, endPoint x: 876, endPoint y: 264, distance: 334.4
click at [876, 264] on div "BIG [PERSON_NAME] (BIG Truck) 2" at bounding box center [784, 270] width 1568 height 397
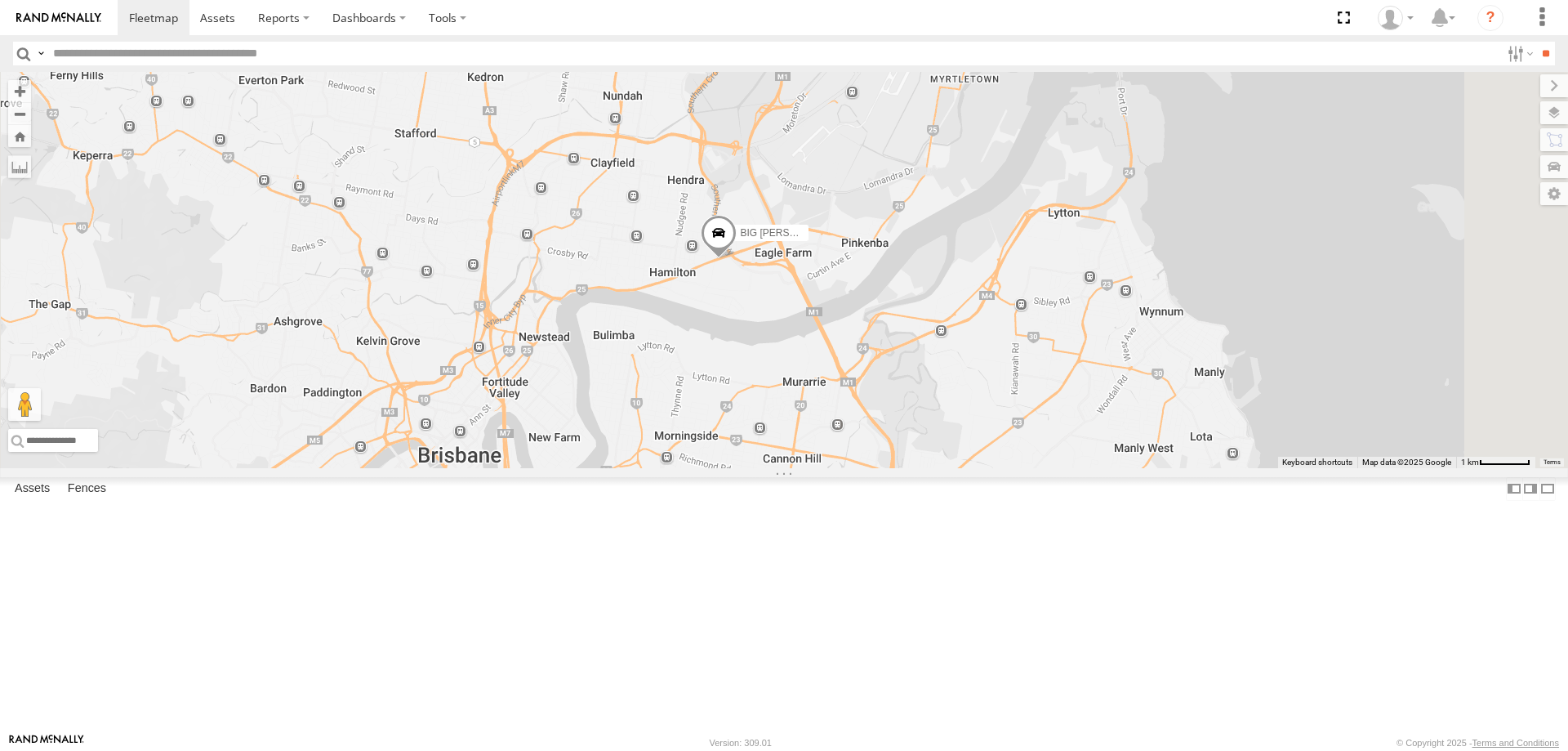
drag, startPoint x: 865, startPoint y: 431, endPoint x: 883, endPoint y: 467, distance: 40.2
click at [883, 467] on div "BIG [PERSON_NAME] (BIG Truck) 2" at bounding box center [784, 270] width 1568 height 397
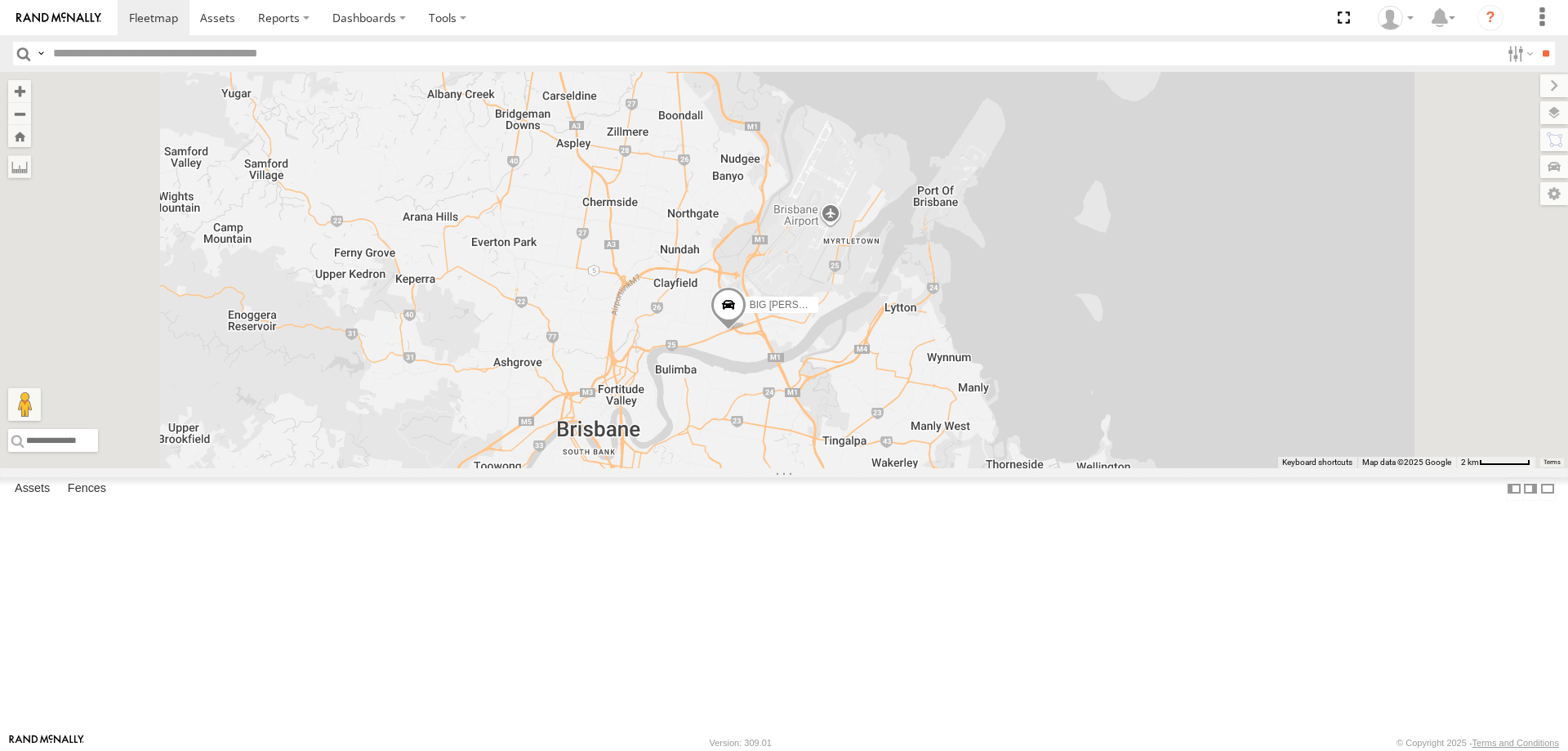
drag, startPoint x: 930, startPoint y: 436, endPoint x: 926, endPoint y: 512, distance: 76.1
click at [926, 468] on div "BIG [PERSON_NAME] (BIG Truck) 2" at bounding box center [784, 270] width 1568 height 397
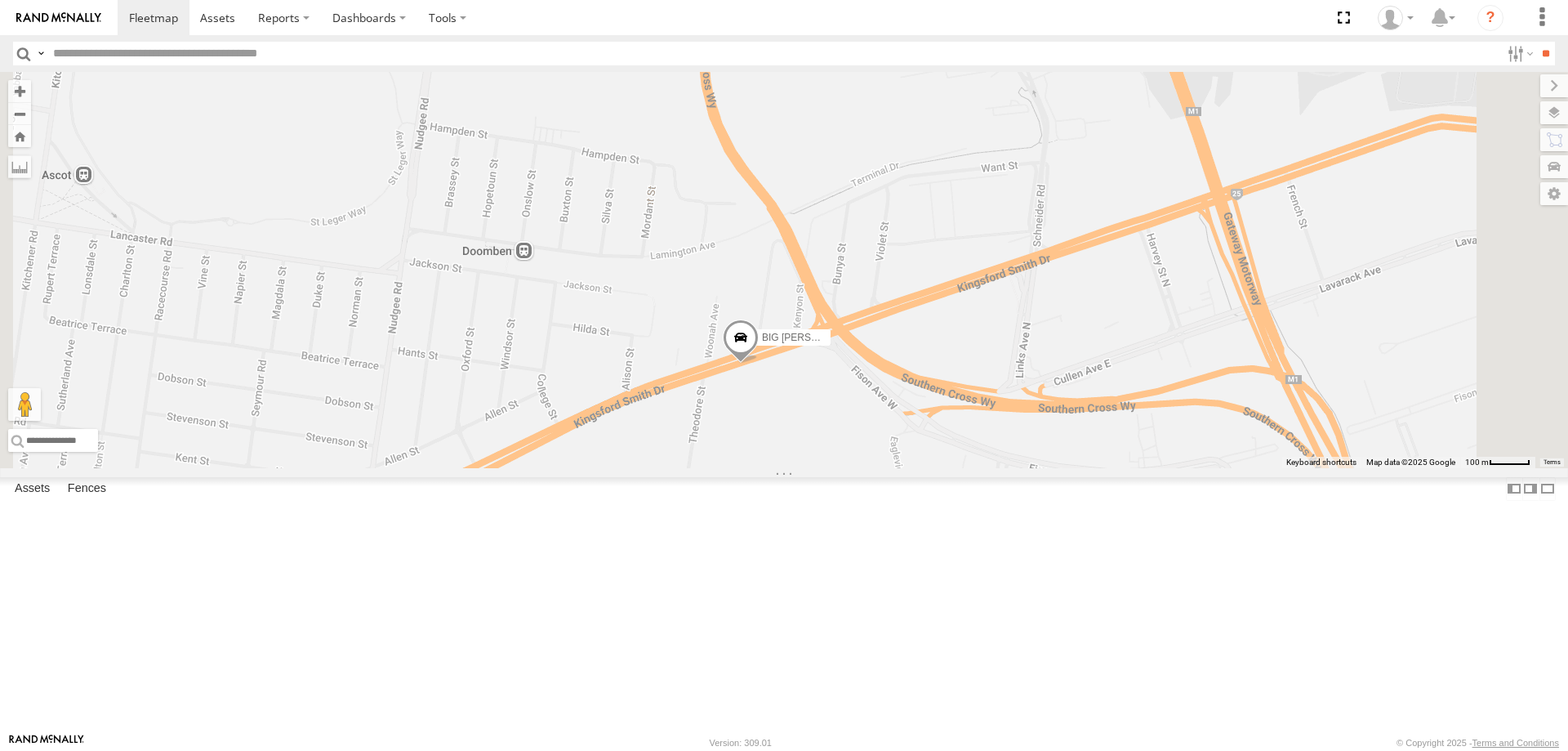
drag, startPoint x: 989, startPoint y: 527, endPoint x: 972, endPoint y: 529, distance: 17.1
click at [972, 468] on div "BIG [PERSON_NAME] (BIG Truck)" at bounding box center [784, 270] width 1568 height 397
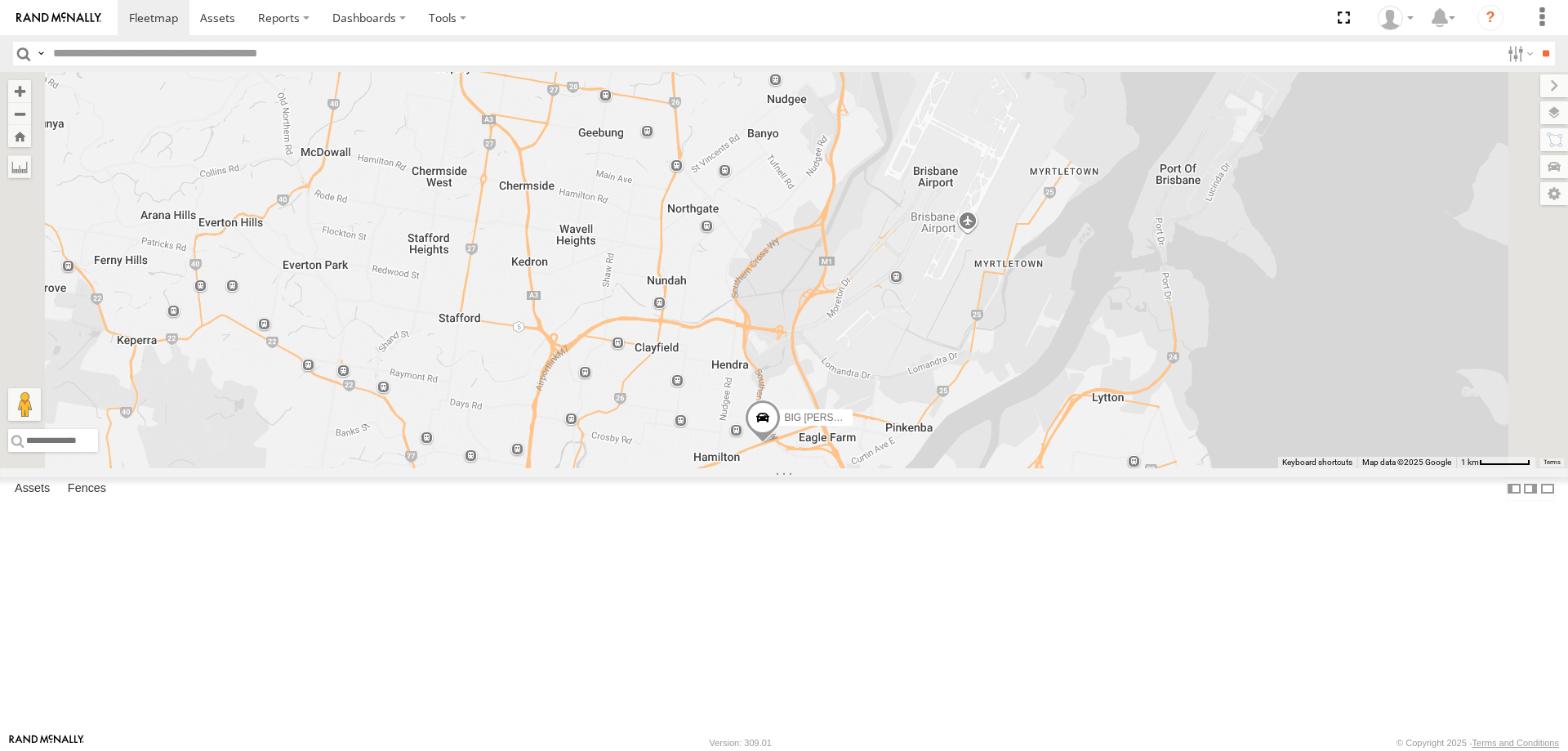
drag, startPoint x: 972, startPoint y: 529, endPoint x: 971, endPoint y: 582, distance: 53.0
click at [971, 468] on div "BIG [PERSON_NAME] (BIG Truck)" at bounding box center [784, 270] width 1568 height 397
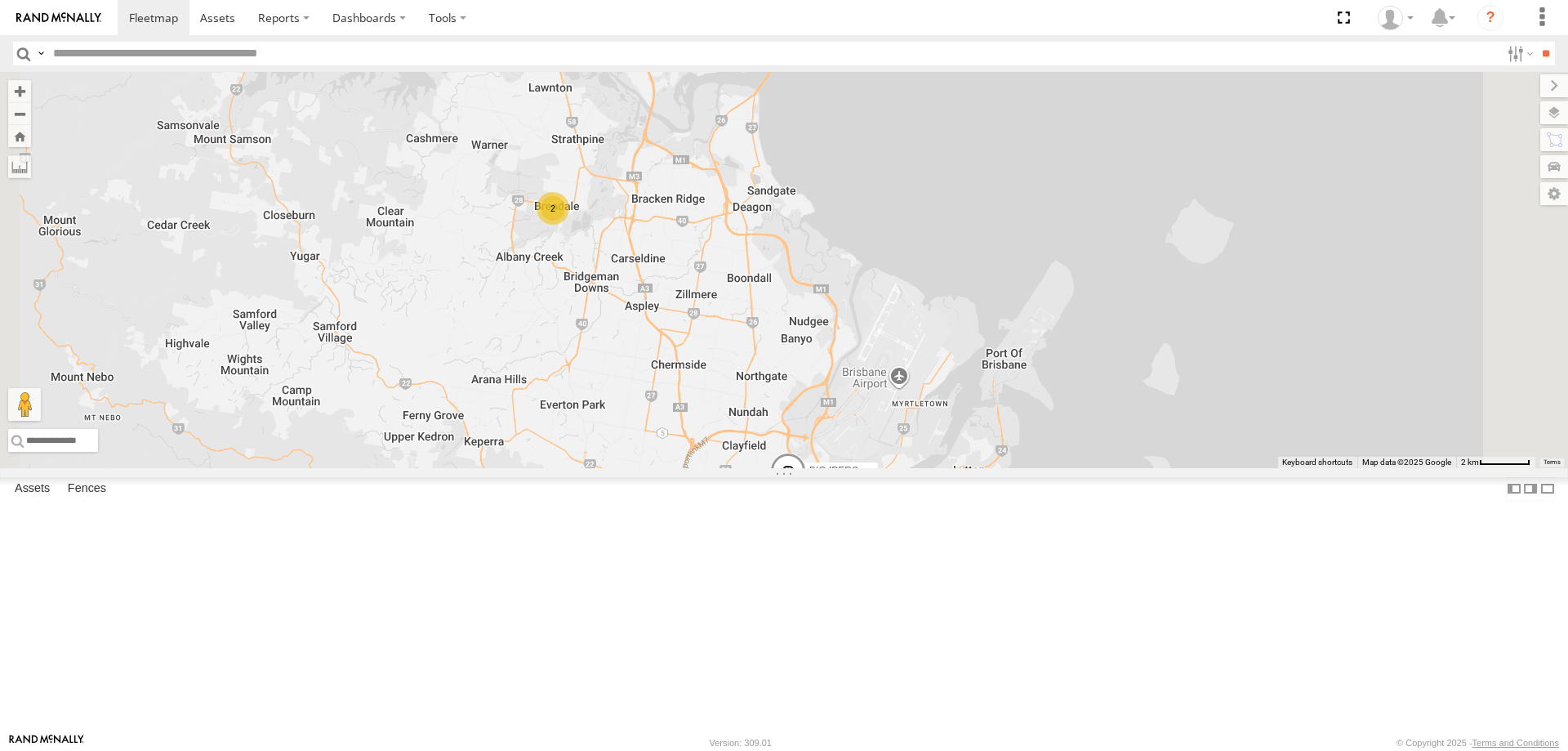
drag, startPoint x: 971, startPoint y: 582, endPoint x: 1005, endPoint y: 630, distance: 58.8
click at [1005, 468] on div "BIG [PERSON_NAME] (BIG Truck) 2" at bounding box center [784, 270] width 1568 height 397
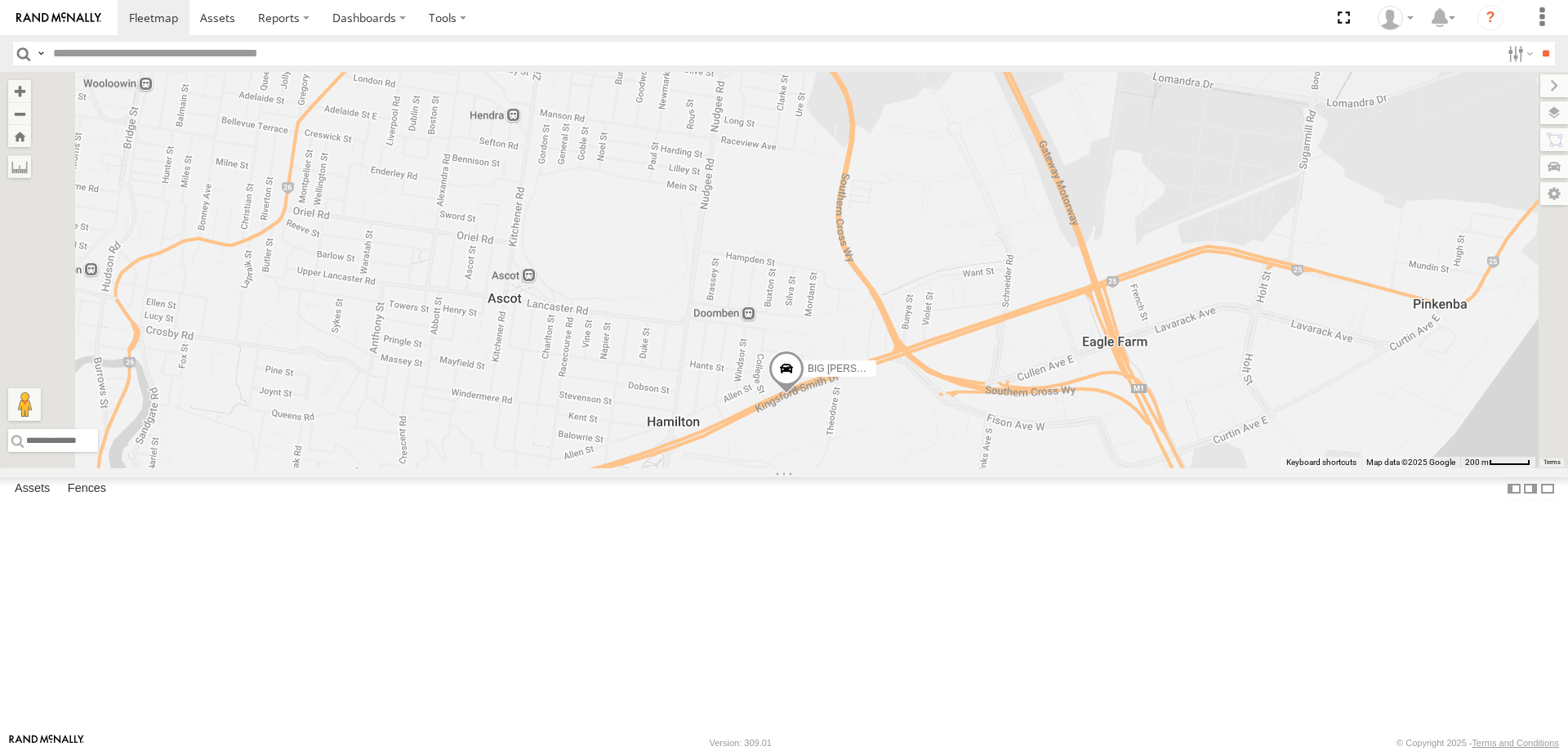
drag, startPoint x: 1093, startPoint y: 708, endPoint x: 1080, endPoint y: 581, distance: 127.7
click at [1080, 468] on div "BIG [PERSON_NAME] (BIG Truck)" at bounding box center [784, 270] width 1568 height 397
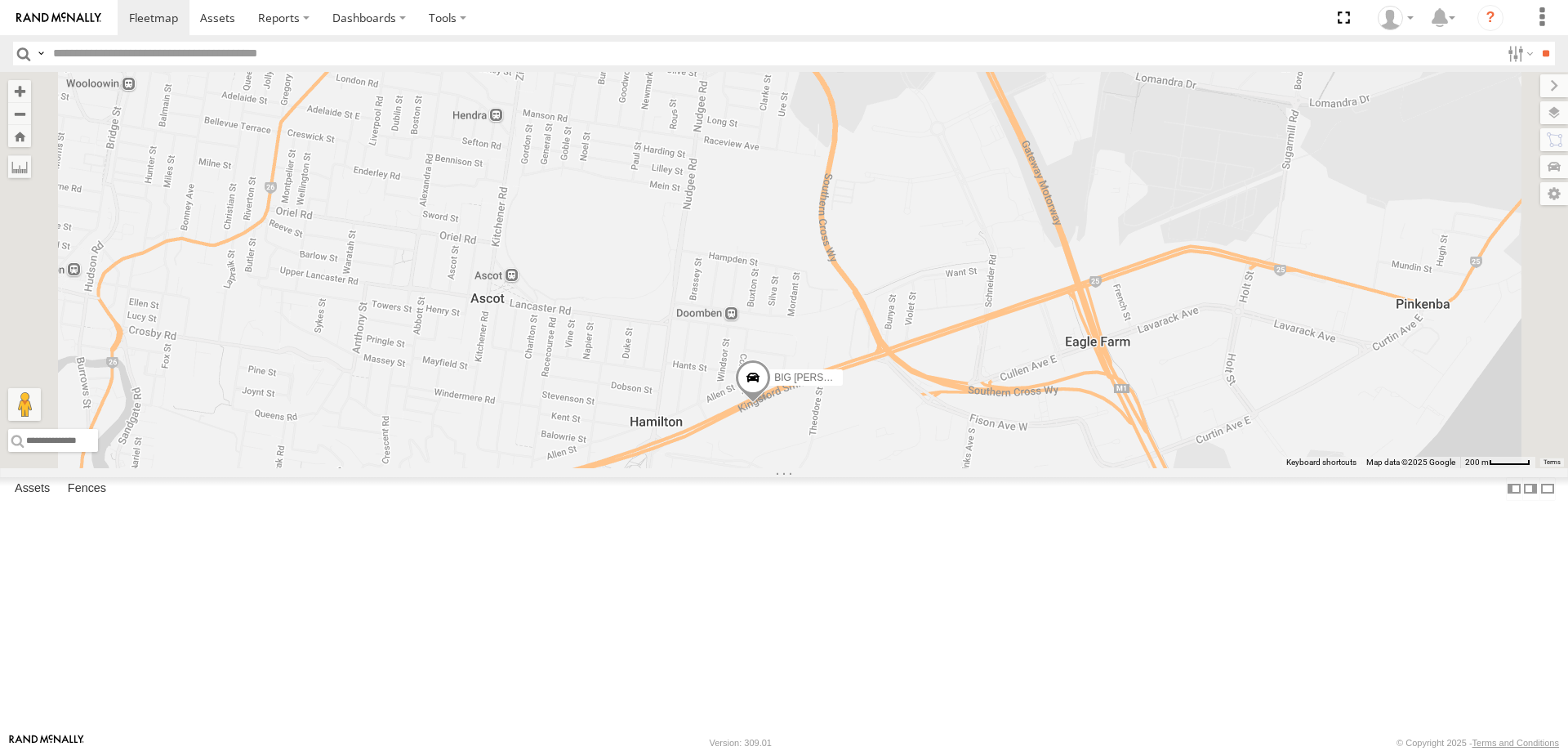
drag, startPoint x: 1174, startPoint y: 616, endPoint x: 1154, endPoint y: 616, distance: 20.0
click at [1154, 468] on div "BIG [PERSON_NAME] (BIG Truck)" at bounding box center [784, 270] width 1568 height 397
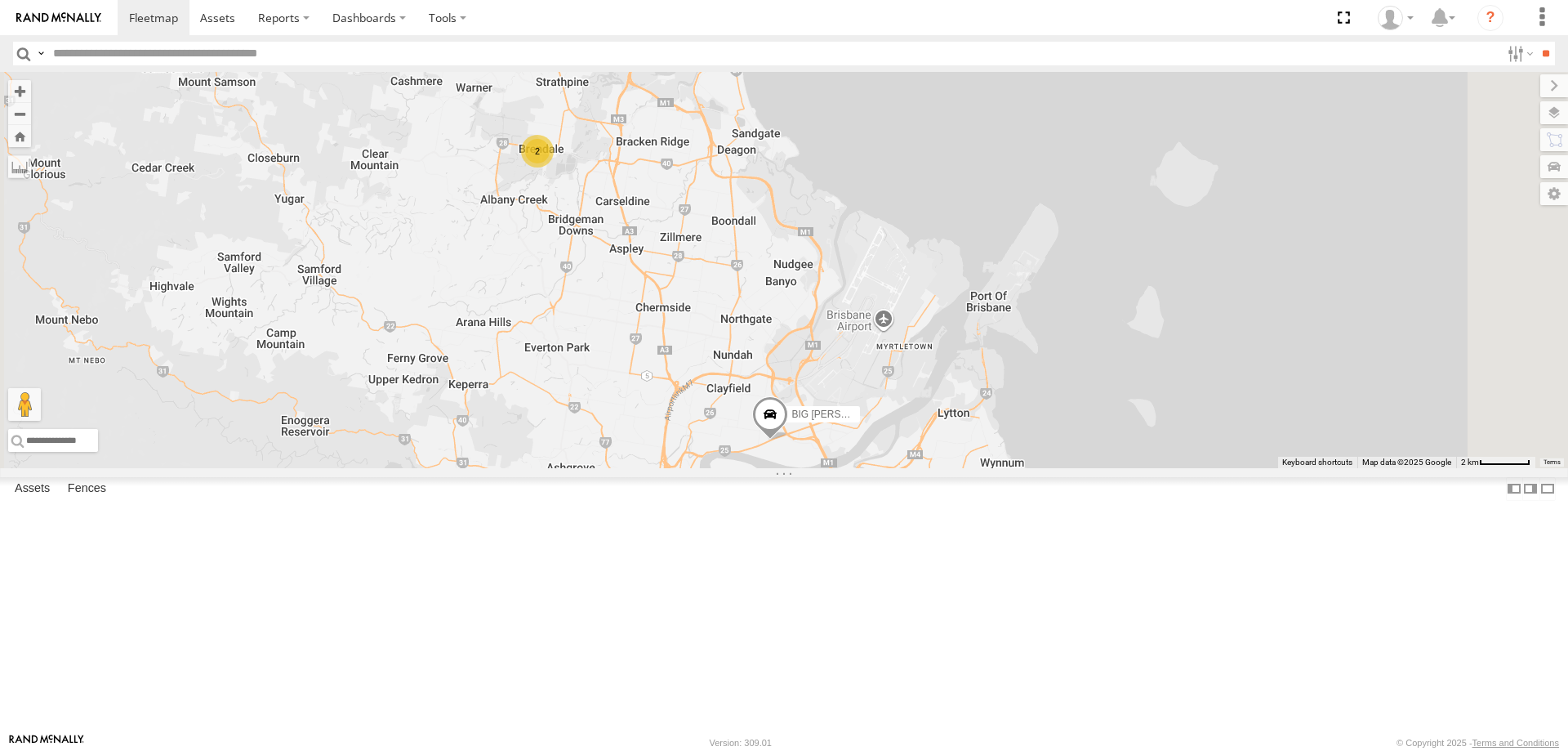
drag, startPoint x: 973, startPoint y: 536, endPoint x: 974, endPoint y: 579, distance: 43.0
click at [974, 468] on div "BIG [PERSON_NAME] (BIG Truck) 2" at bounding box center [784, 270] width 1568 height 397
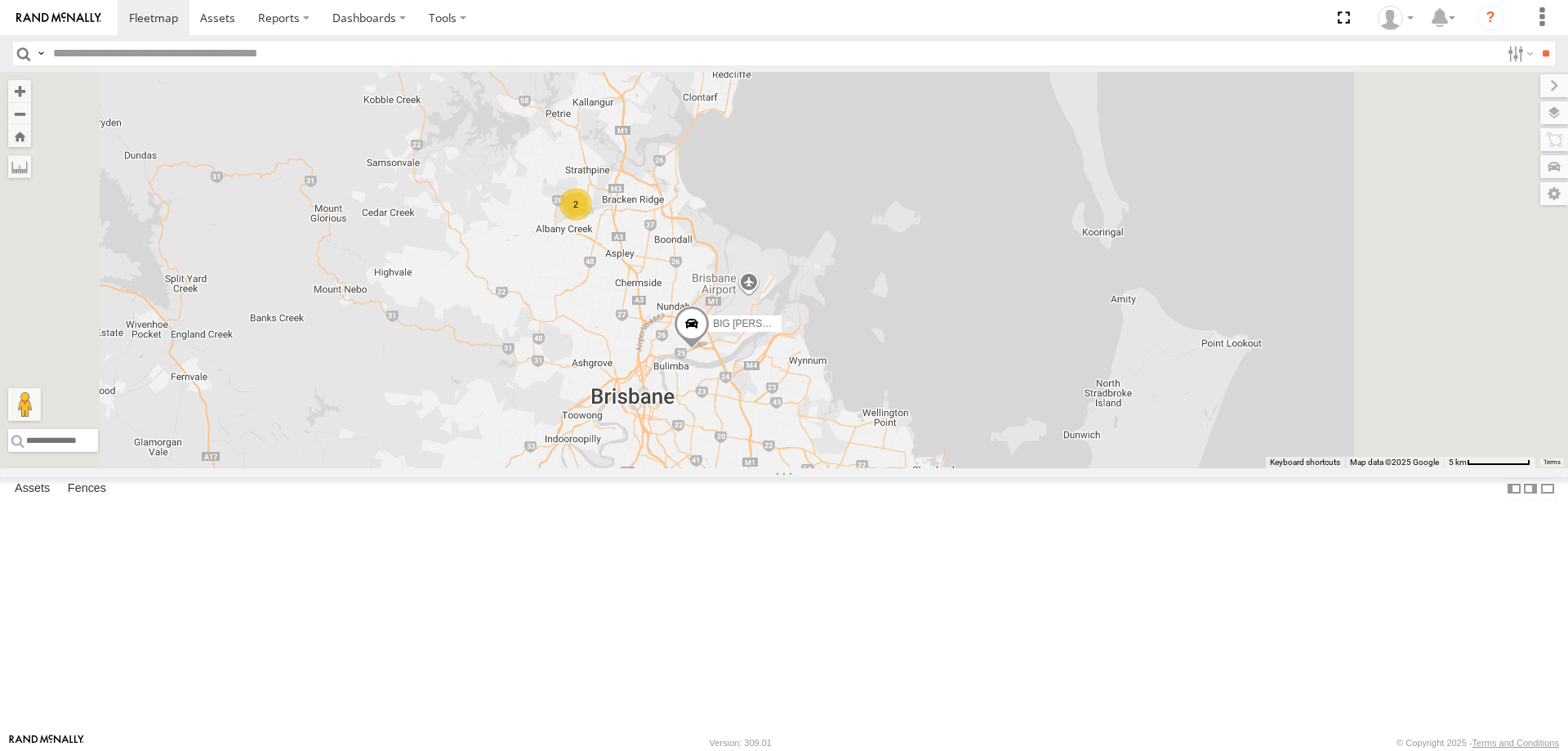
drag, startPoint x: 916, startPoint y: 463, endPoint x: 844, endPoint y: 378, distance: 111.4
click at [844, 378] on div "BIG [PERSON_NAME] (BIG Truck) 2" at bounding box center [784, 270] width 1568 height 397
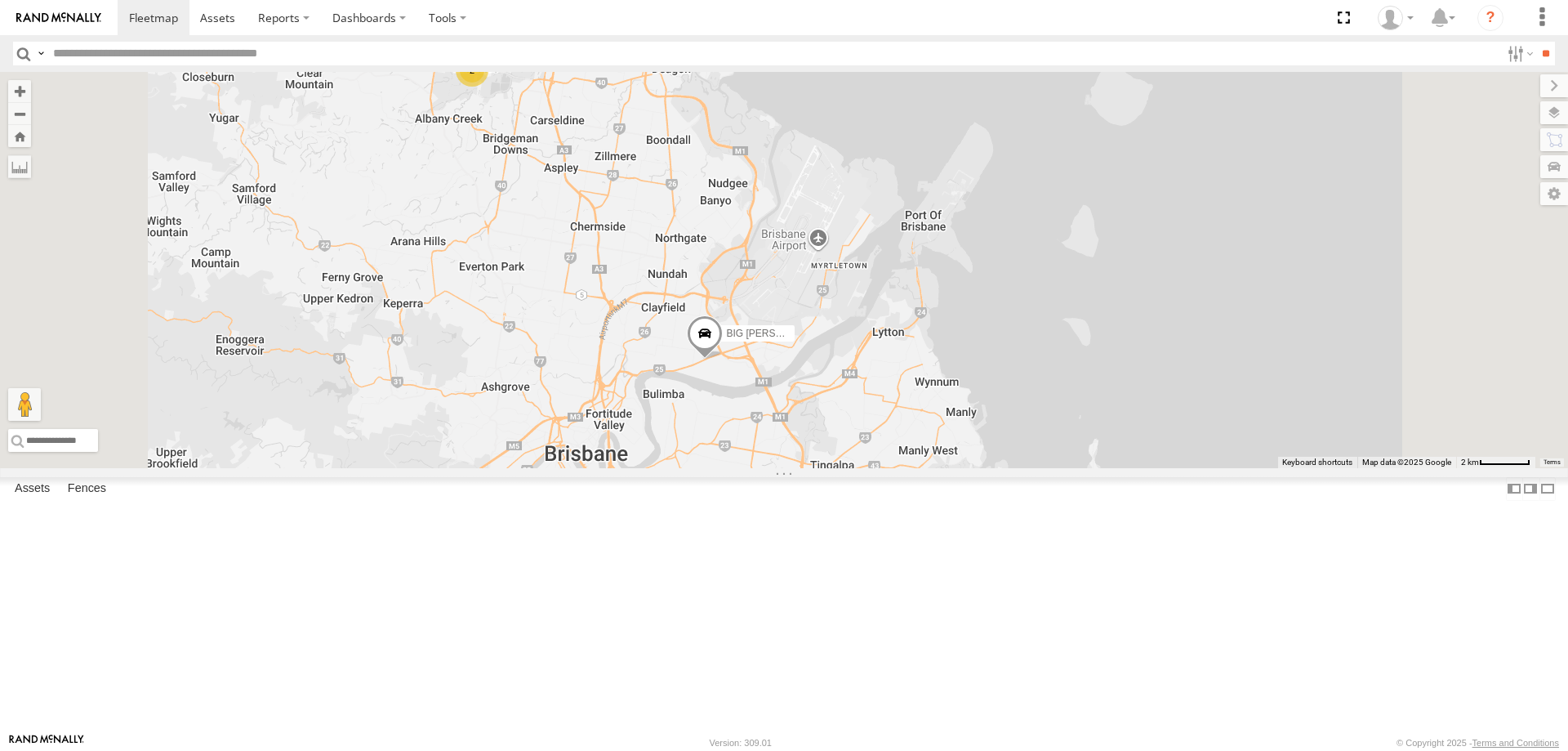
drag, startPoint x: 928, startPoint y: 464, endPoint x: 925, endPoint y: 501, distance: 37.1
click at [925, 468] on div "BIG [PERSON_NAME] (BIG Truck) 2" at bounding box center [784, 270] width 1568 height 397
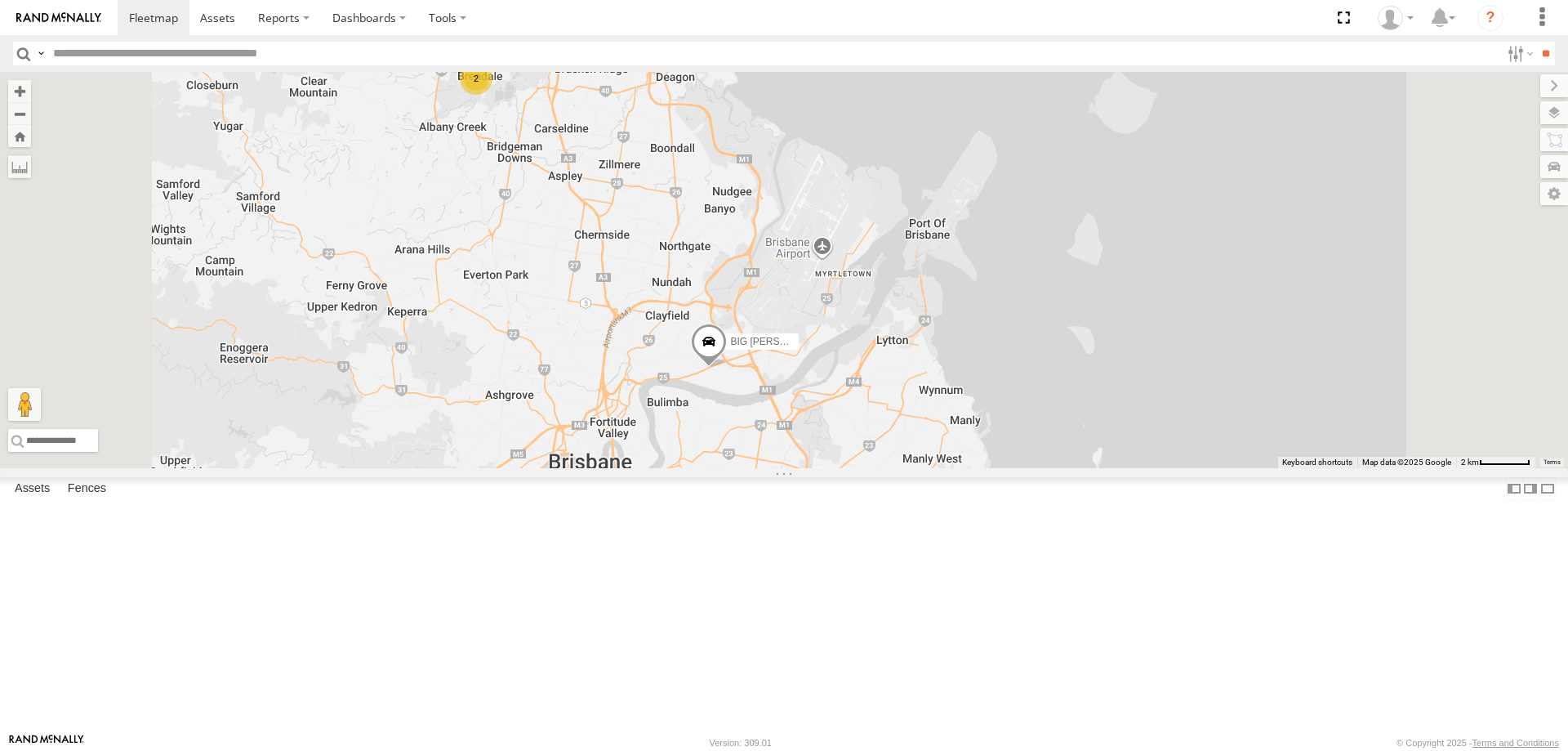
drag, startPoint x: 919, startPoint y: 507, endPoint x: 925, endPoint y: 567, distance: 60.3
click at [925, 468] on div "BIG [PERSON_NAME] (BIG Truck) 2" at bounding box center [784, 270] width 1568 height 397
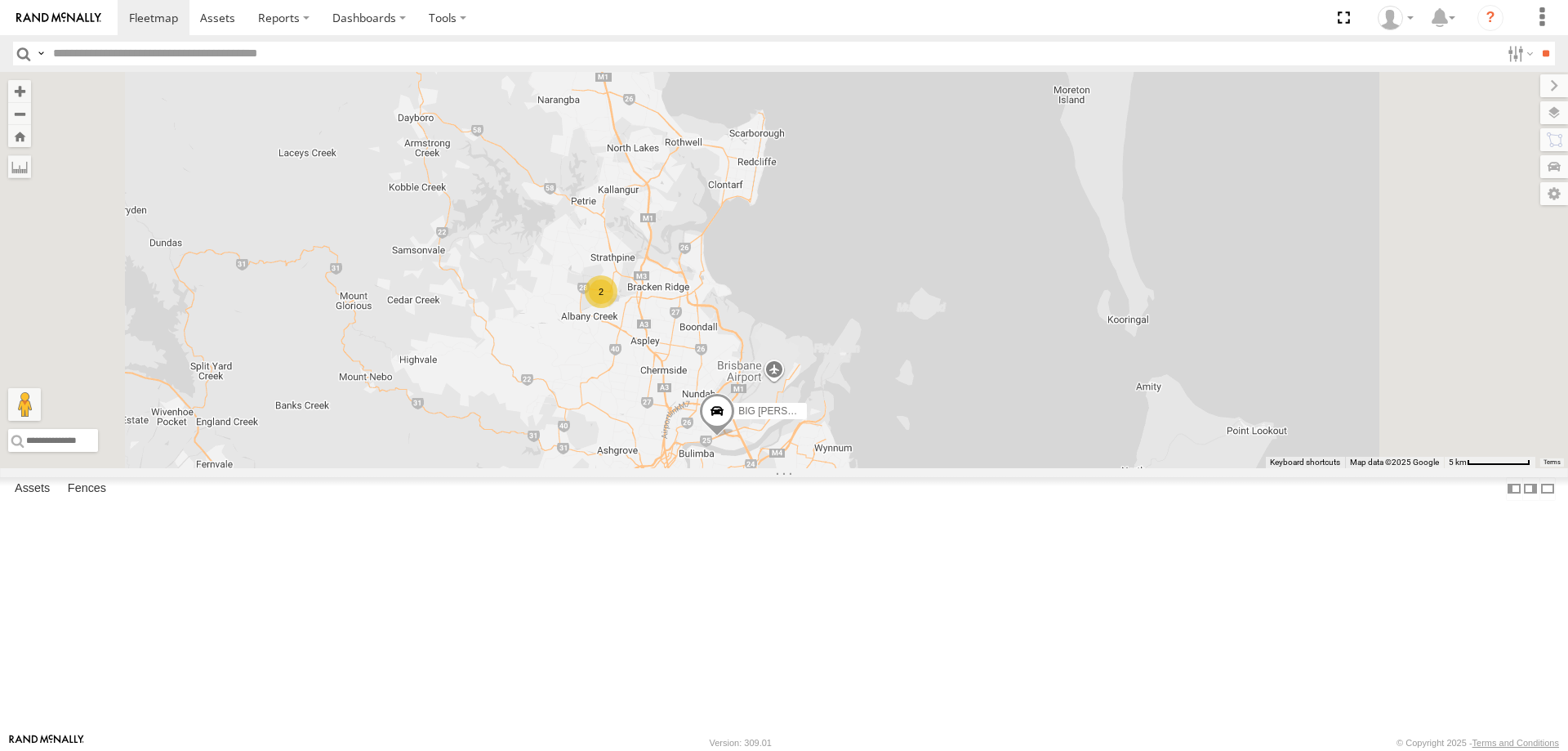
drag, startPoint x: 793, startPoint y: 488, endPoint x: 752, endPoint y: 408, distance: 89.9
click at [752, 408] on div "BIG [PERSON_NAME] (BIG Truck) 2" at bounding box center [784, 270] width 1568 height 397
